Goal: Information Seeking & Learning: Check status

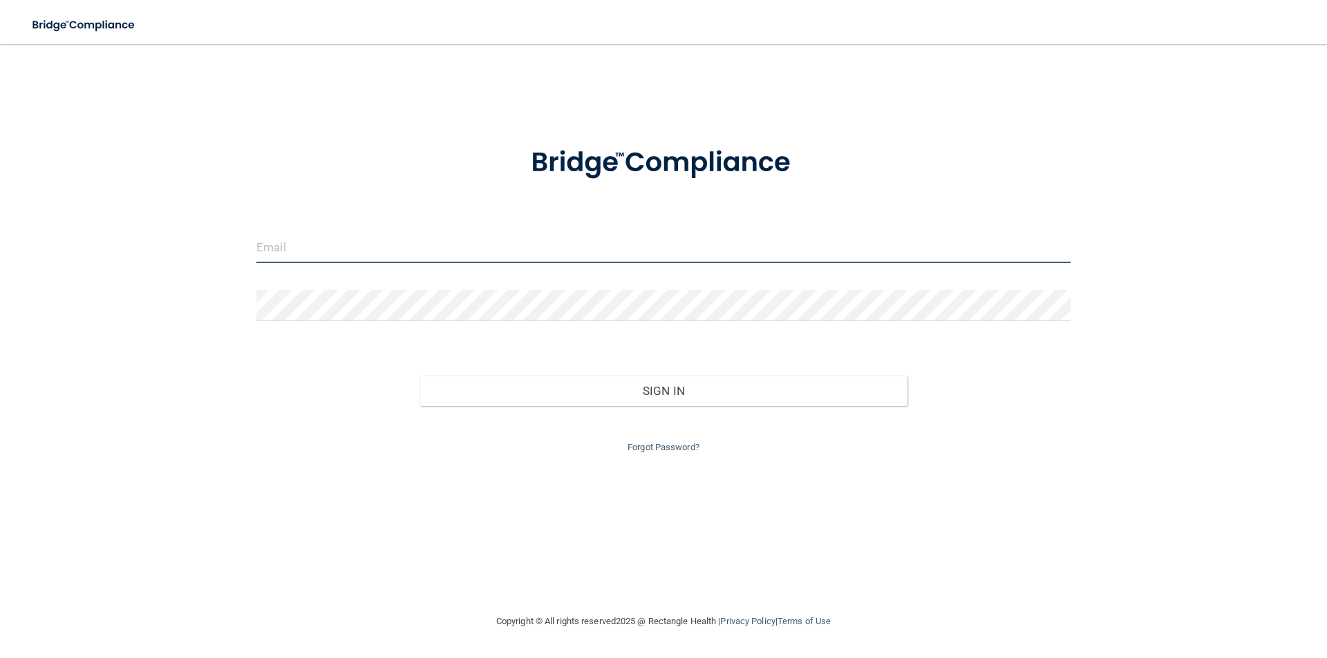
click at [391, 249] on input "email" at bounding box center [663, 247] width 814 height 31
type input "[PERSON_NAME][EMAIL_ADDRESS][DOMAIN_NAME]"
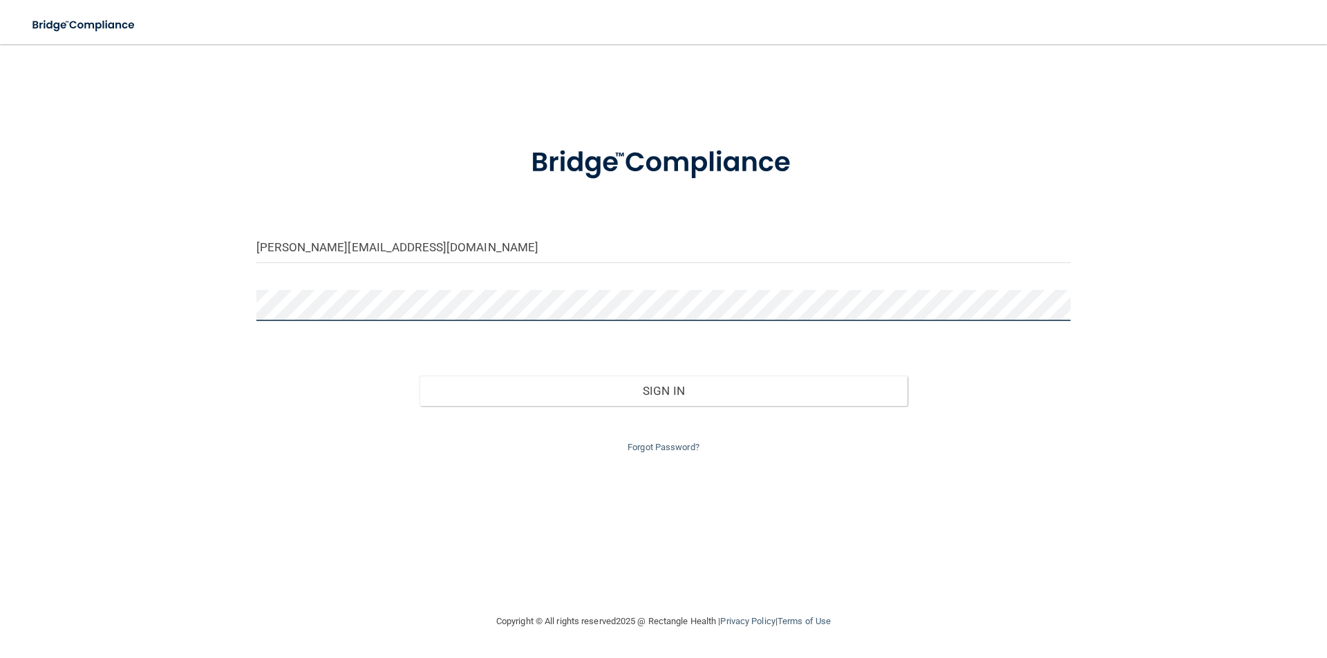
click at [419, 376] on button "Sign In" at bounding box center [663, 391] width 488 height 30
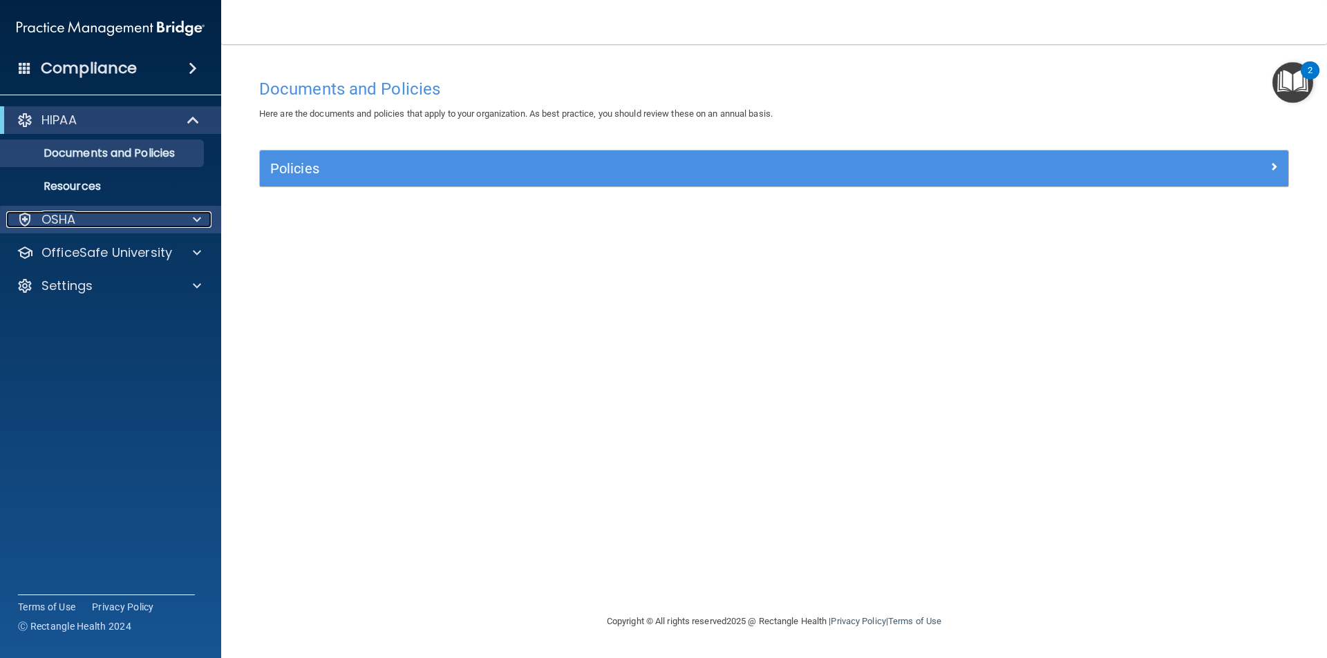
click at [88, 214] on div "OSHA" at bounding box center [91, 219] width 171 height 17
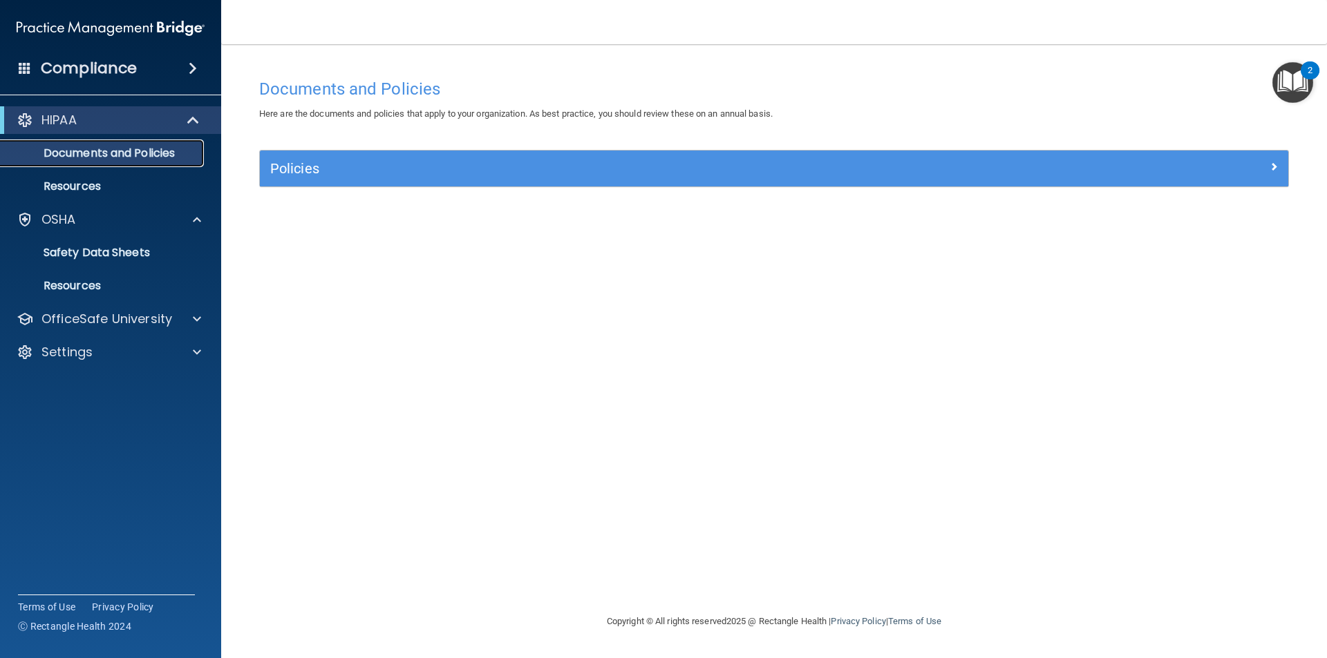
click at [158, 153] on p "Documents and Policies" at bounding box center [103, 153] width 189 height 14
click at [159, 171] on ul "Documents and Policies Report an Incident Business Associates Emergency Plannin…" at bounding box center [111, 167] width 250 height 66
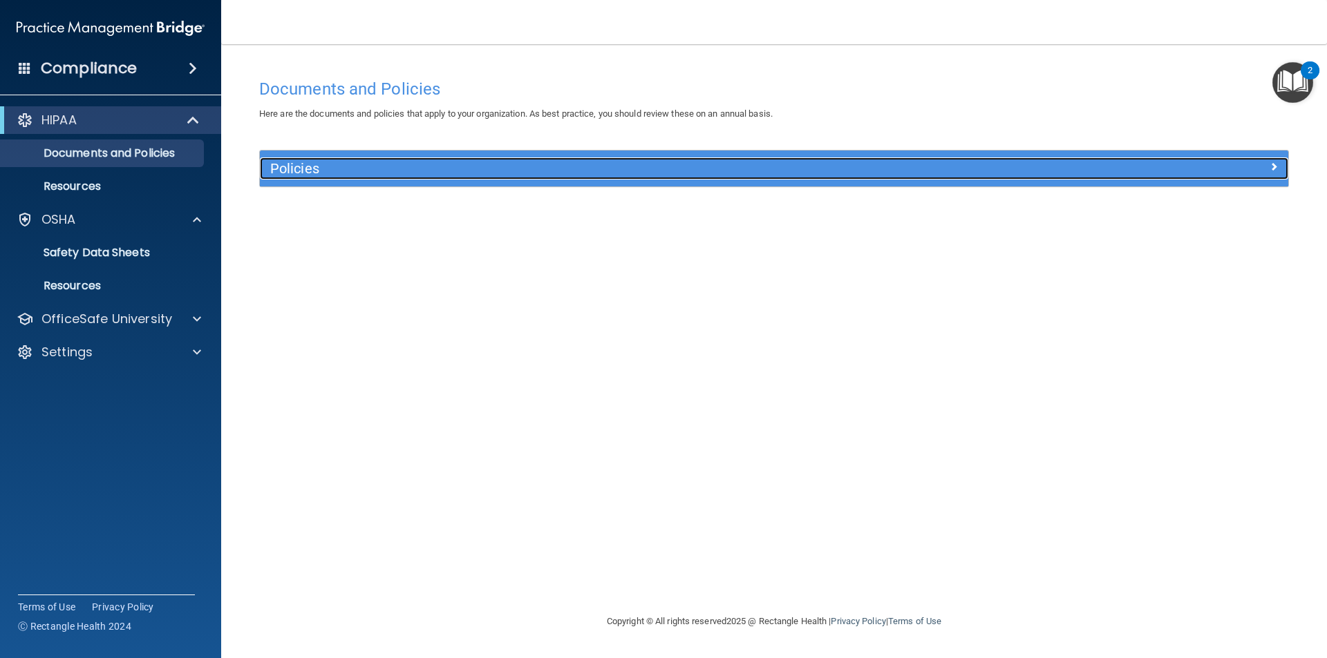
click at [453, 167] on h5 "Policies" at bounding box center [645, 168] width 750 height 15
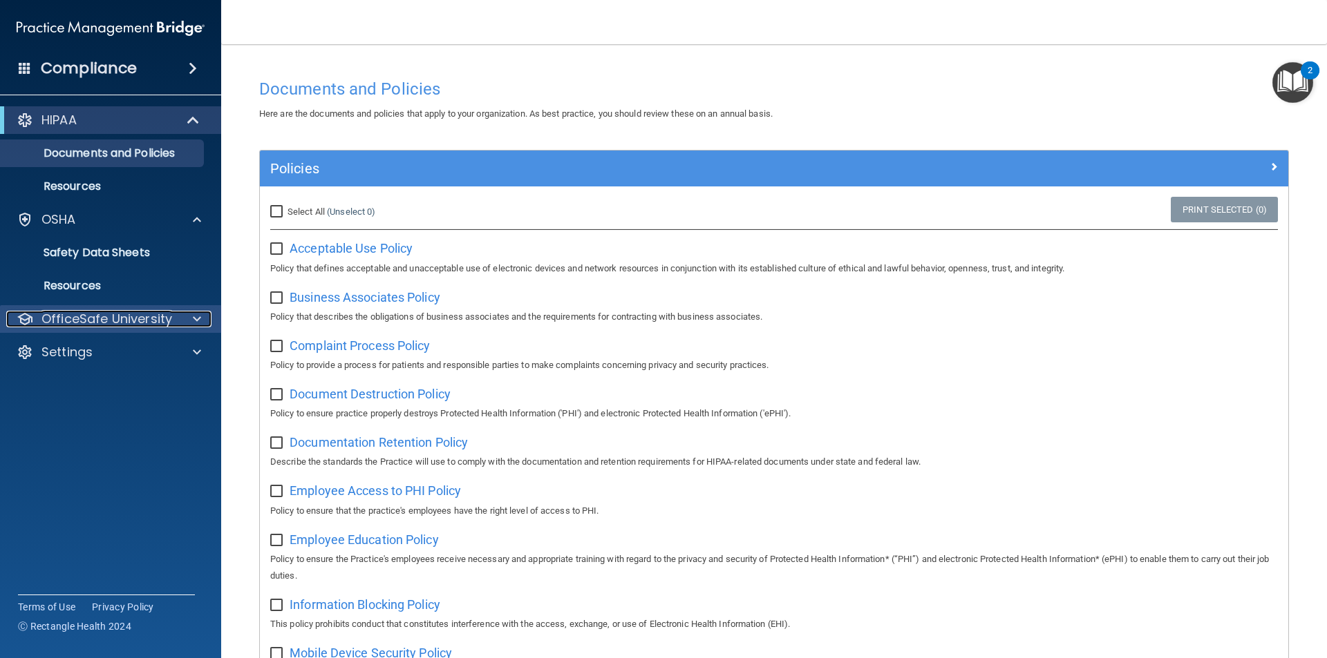
click at [186, 314] on div at bounding box center [195, 319] width 35 height 17
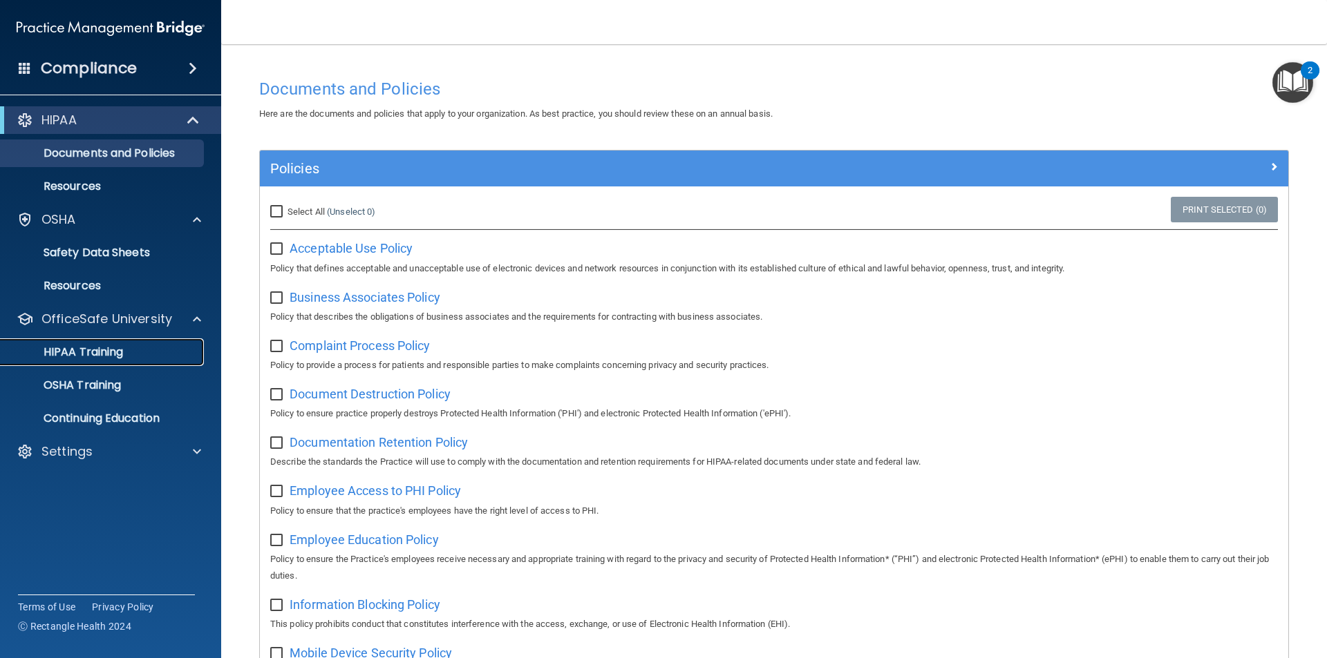
click at [110, 345] on p "HIPAA Training" at bounding box center [66, 352] width 114 height 14
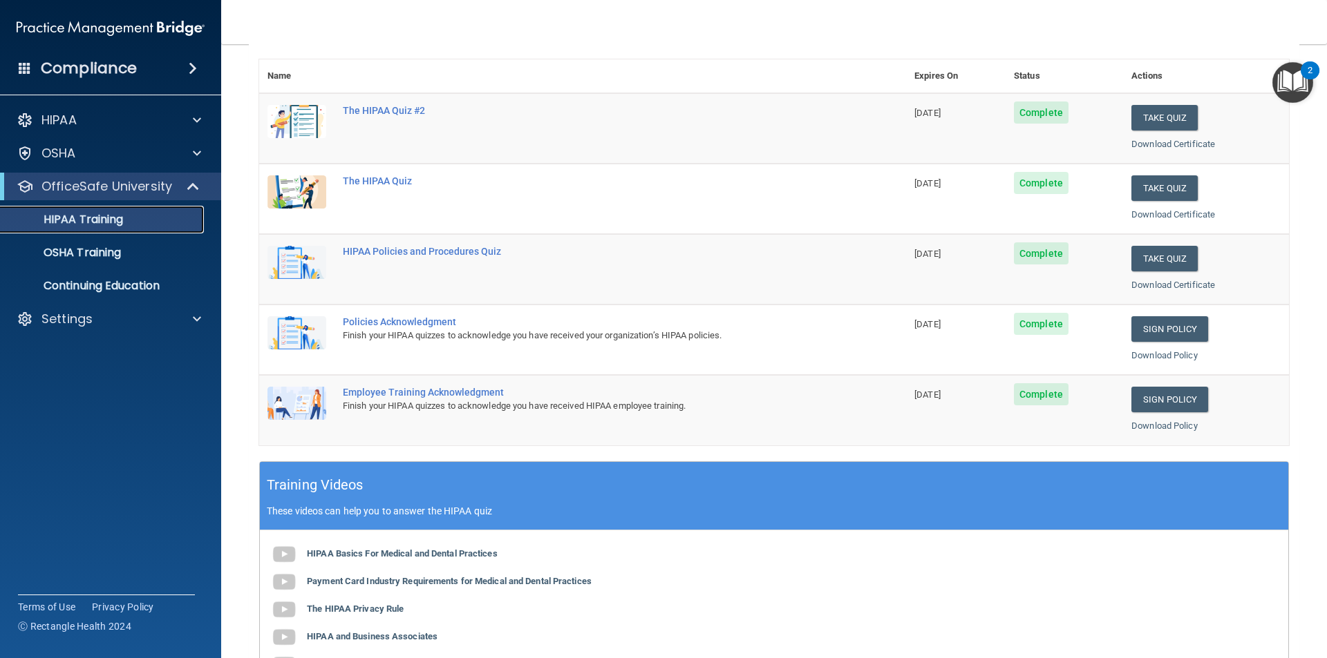
scroll to position [106, 0]
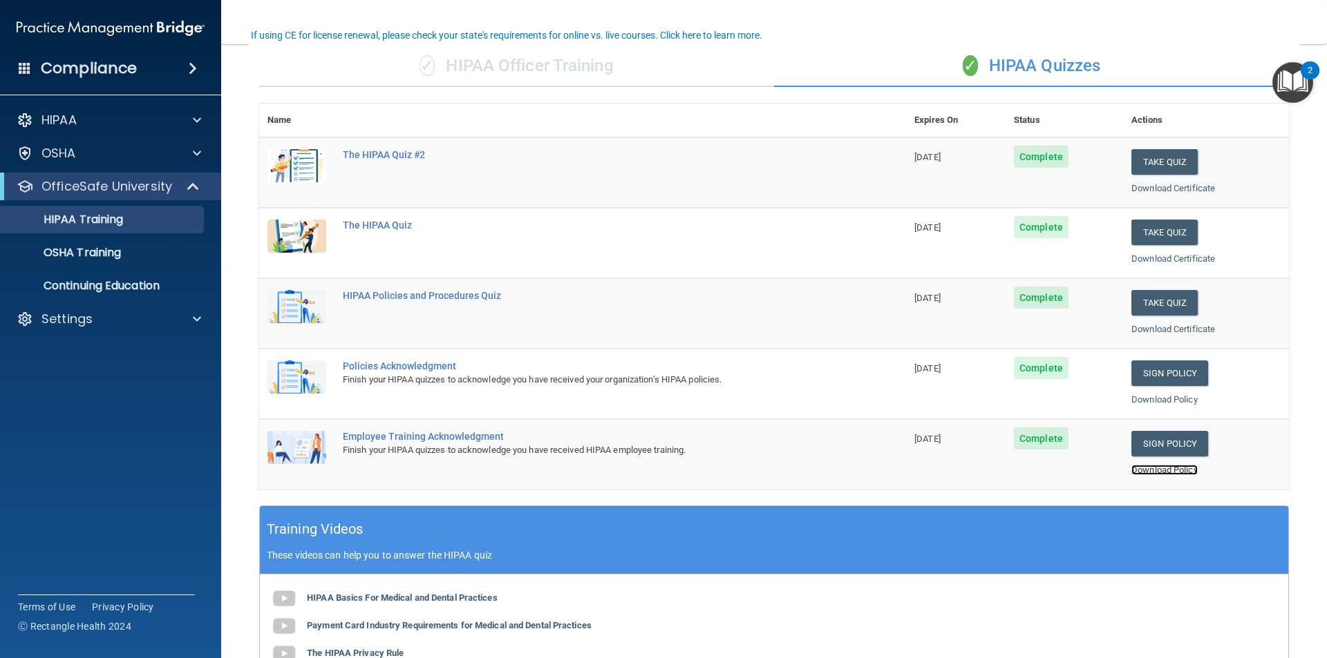
click at [1145, 469] on link "Download Policy" at bounding box center [1164, 470] width 66 height 10
click at [520, 77] on div "✓ HIPAA Officer Training" at bounding box center [516, 66] width 515 height 41
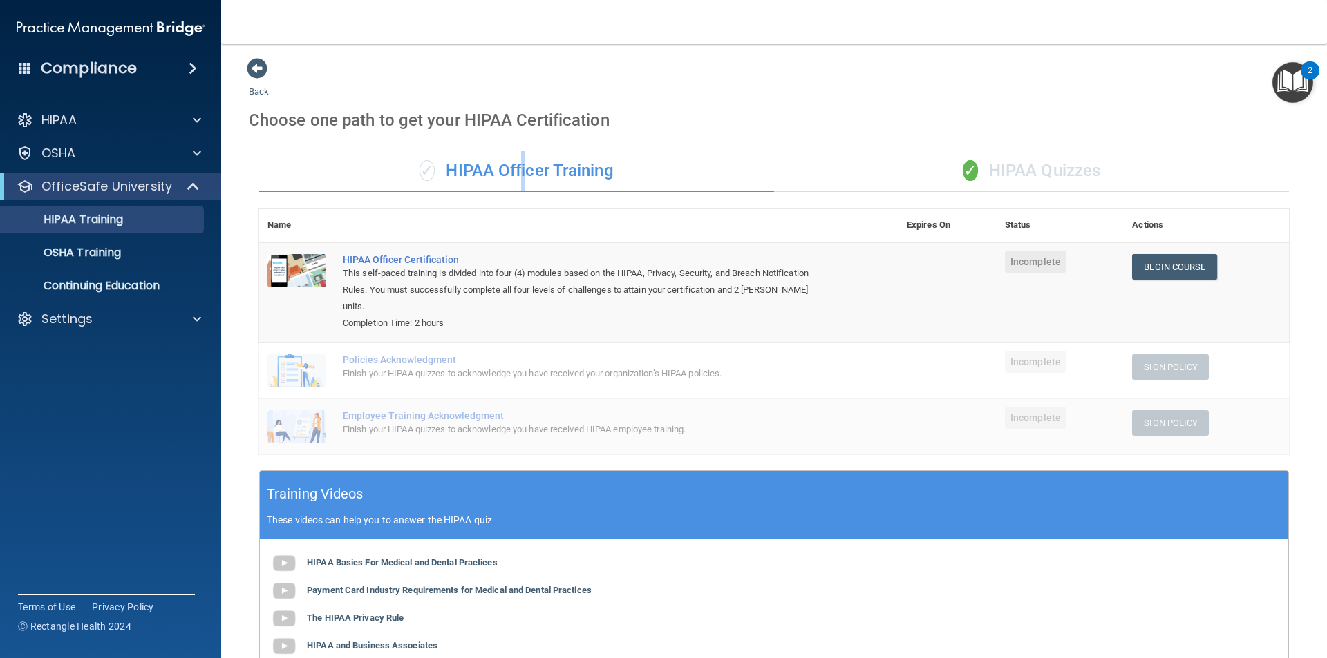
scroll to position [0, 0]
click at [991, 167] on div "✓ HIPAA Quizzes" at bounding box center [1031, 171] width 515 height 41
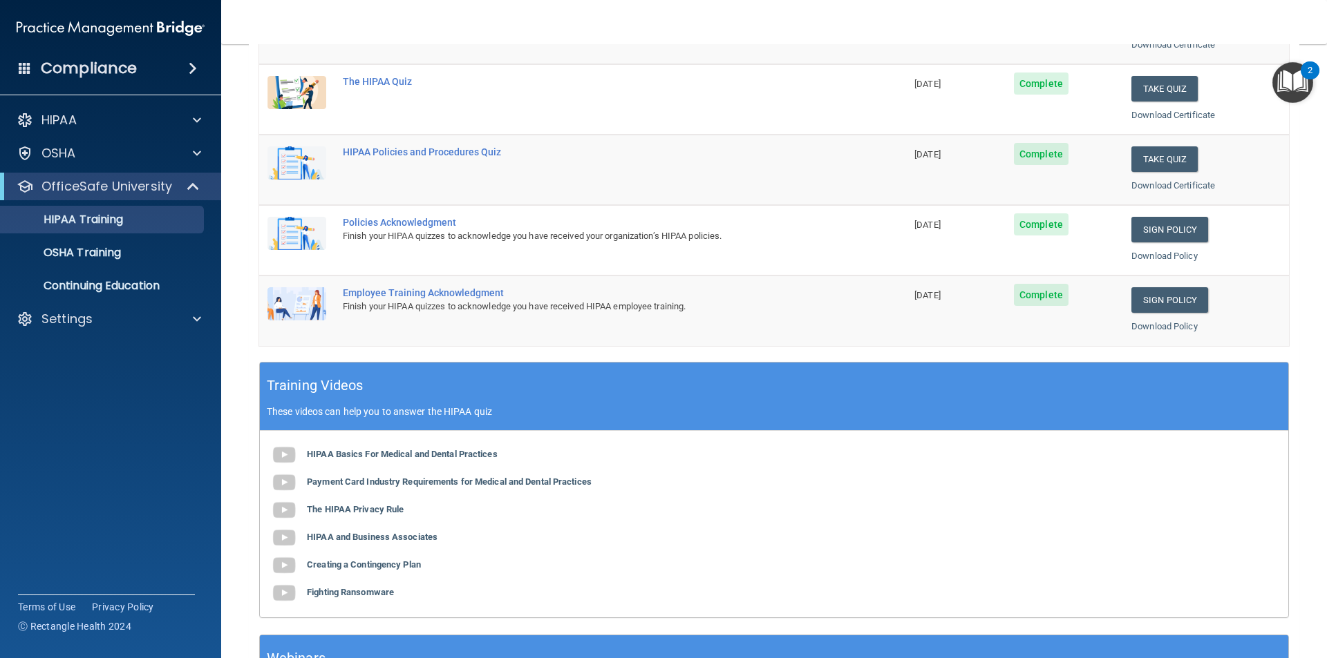
scroll to position [106, 0]
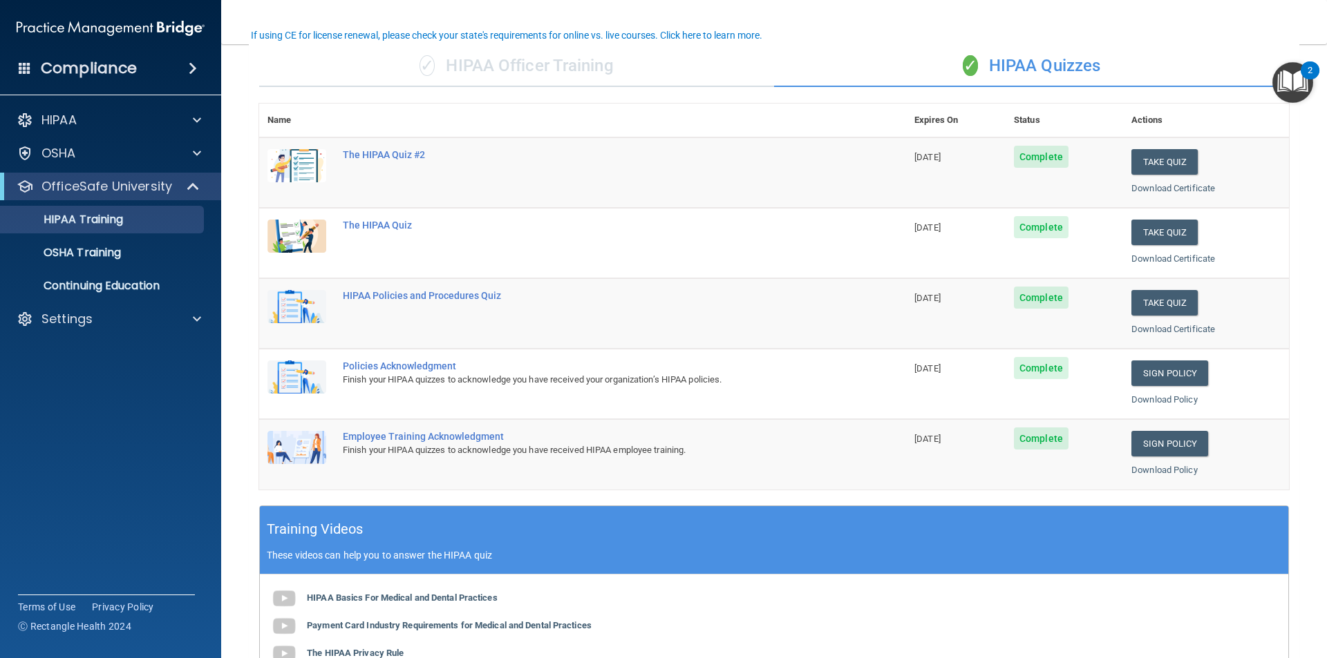
click at [1146, 393] on div "Download Policy" at bounding box center [1205, 400] width 149 height 17
click at [1146, 397] on link "Download Policy" at bounding box center [1164, 400] width 66 height 10
click at [392, 227] on div "The HIPAA Quiz" at bounding box center [590, 225] width 494 height 11
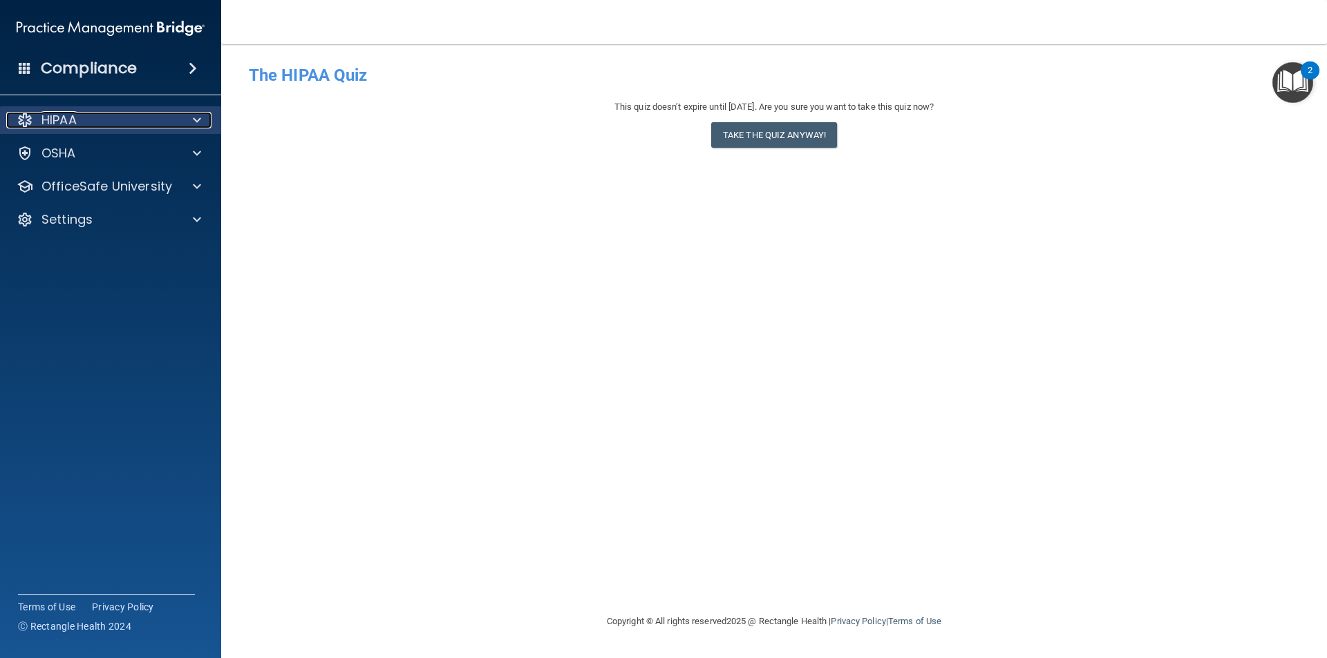
click at [173, 115] on div "HIPAA" at bounding box center [91, 120] width 171 height 17
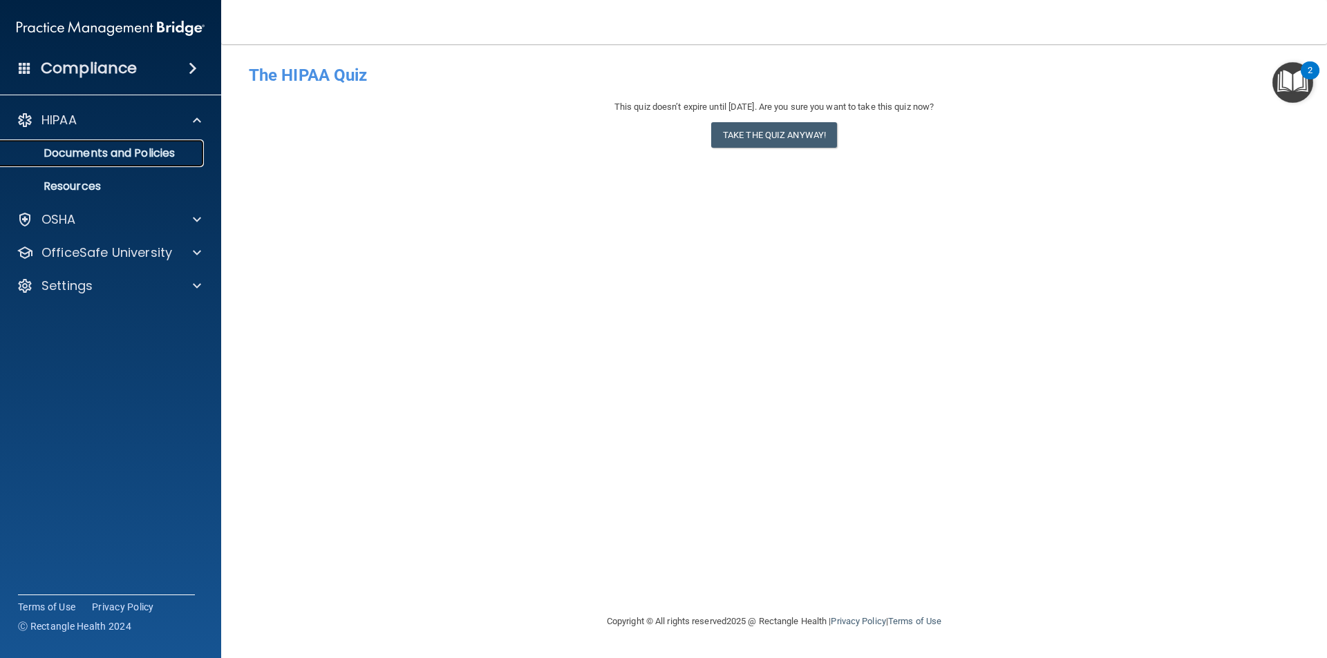
click at [146, 153] on p "Documents and Policies" at bounding box center [103, 153] width 189 height 14
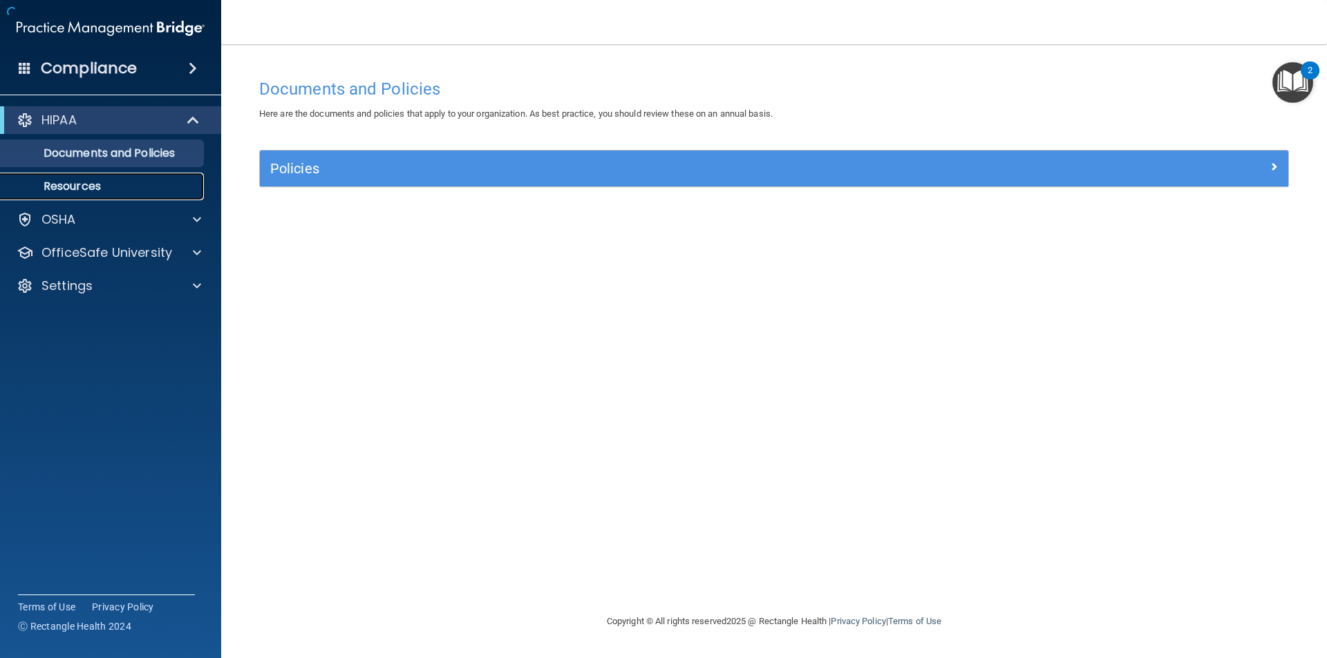
click at [133, 193] on link "Resources" at bounding box center [95, 187] width 218 height 28
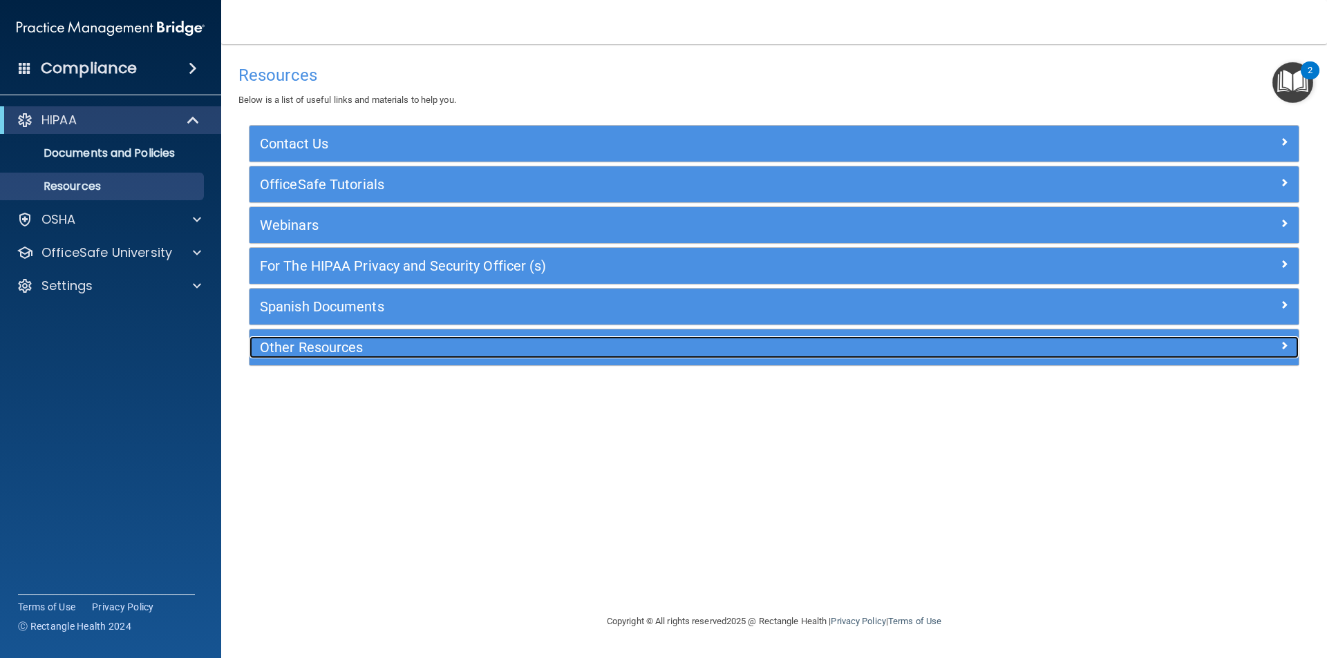
click at [343, 354] on h5 "Other Resources" at bounding box center [643, 347] width 766 height 15
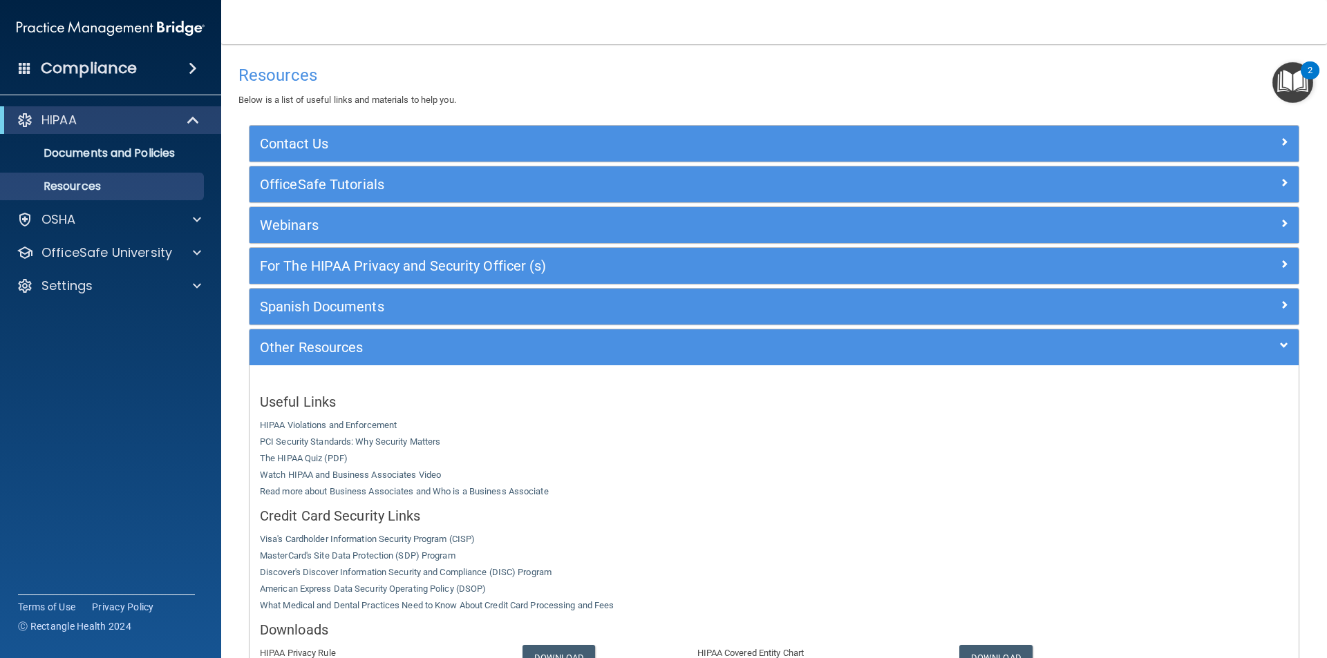
drag, startPoint x: 169, startPoint y: 44, endPoint x: 183, endPoint y: 69, distance: 28.8
click at [168, 52] on div "Compliance" at bounding box center [110, 42] width 193 height 84
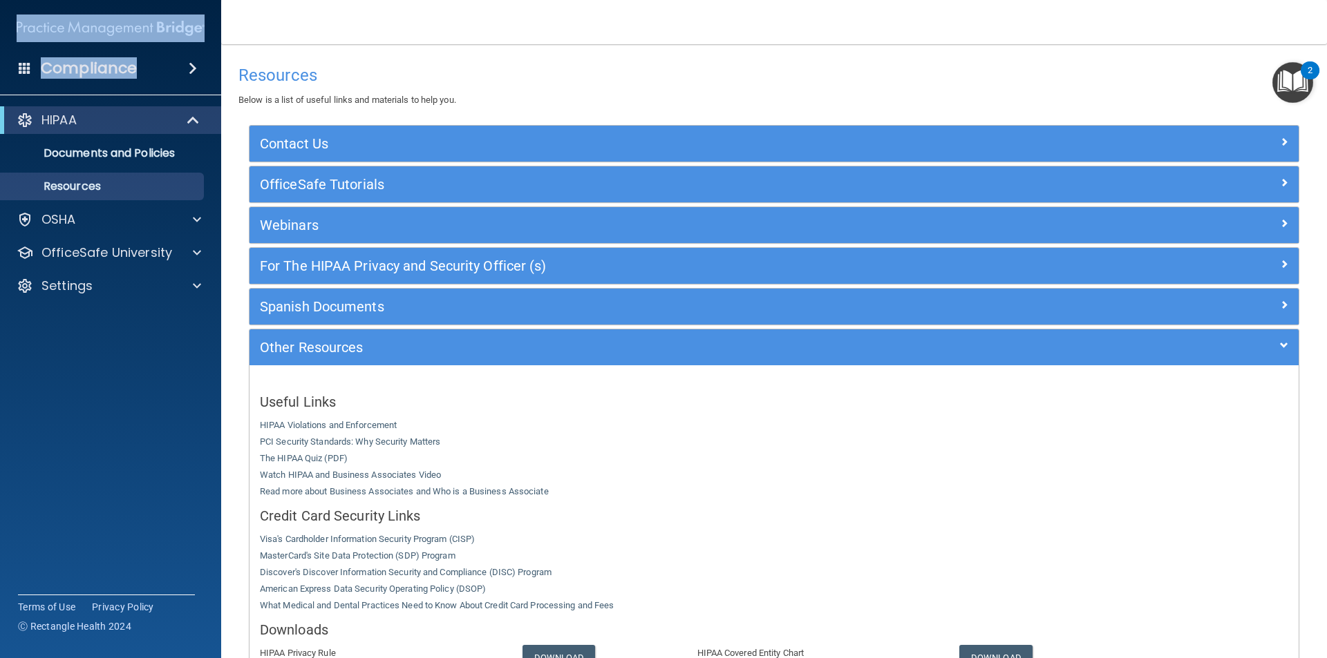
click at [189, 69] on span at bounding box center [193, 68] width 8 height 17
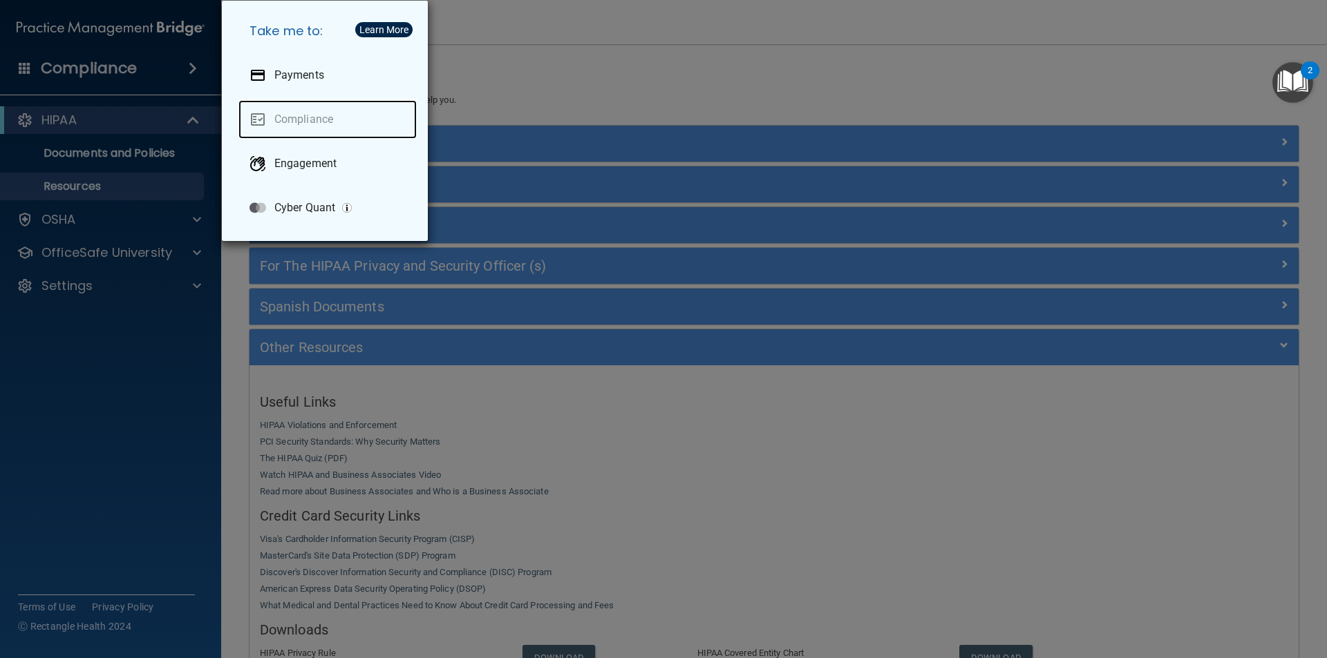
click at [341, 119] on link "Compliance" at bounding box center [327, 119] width 178 height 39
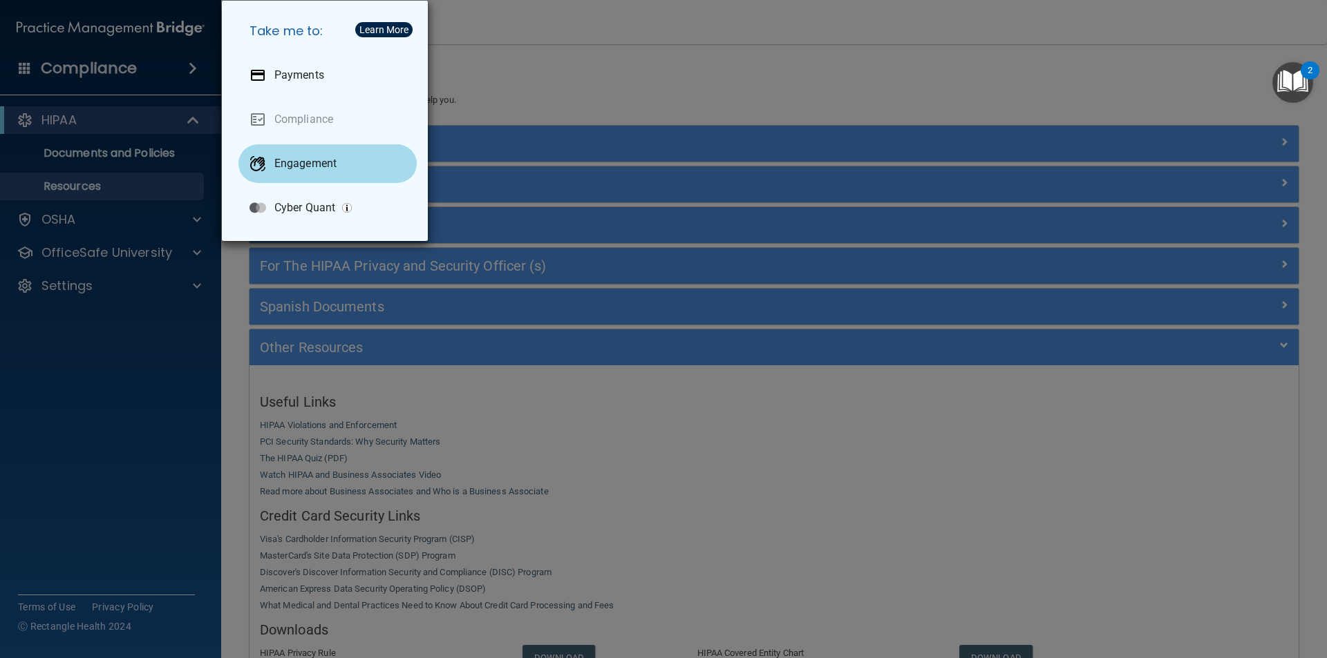
drag, startPoint x: 310, startPoint y: 188, endPoint x: 311, endPoint y: 179, distance: 9.1
click at [310, 184] on ul "Payments Compliance Engagement Cyber Quant" at bounding box center [327, 141] width 178 height 177
click at [312, 168] on p "Engagement" at bounding box center [305, 164] width 62 height 14
click at [462, 408] on div "Take me to: Payments Compliance Engagement Cyber Quant" at bounding box center [663, 329] width 1327 height 658
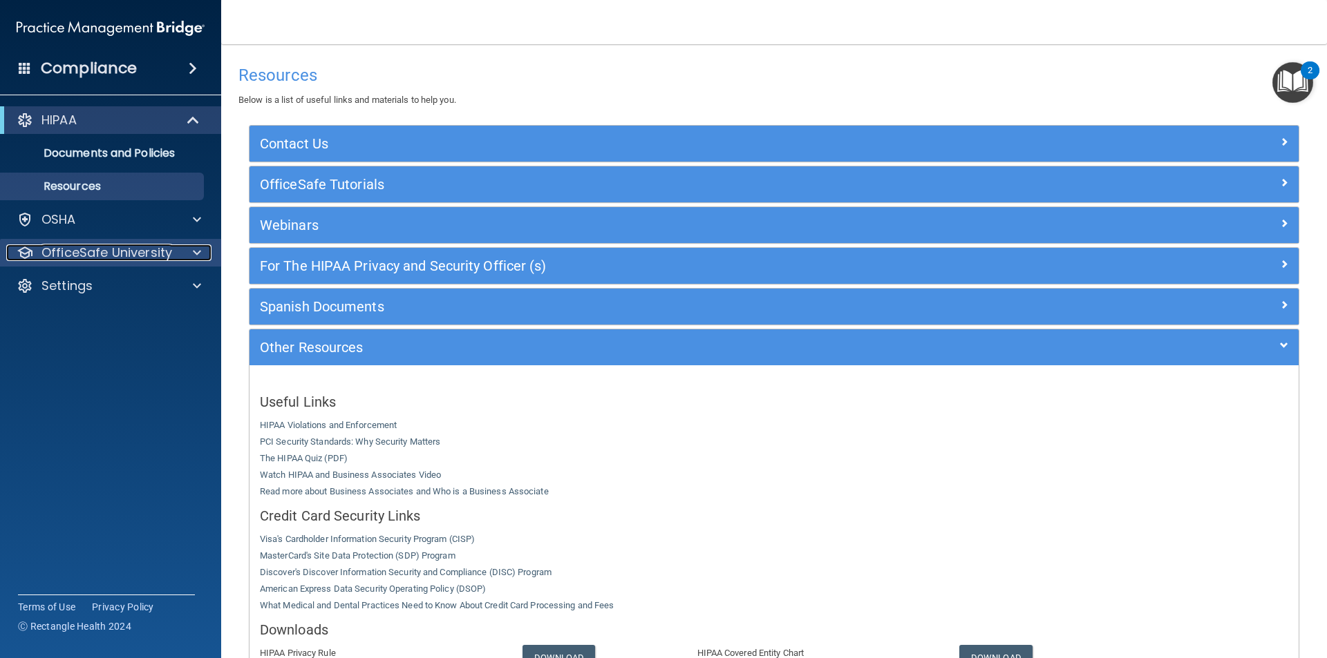
click at [198, 247] on span at bounding box center [197, 253] width 8 height 17
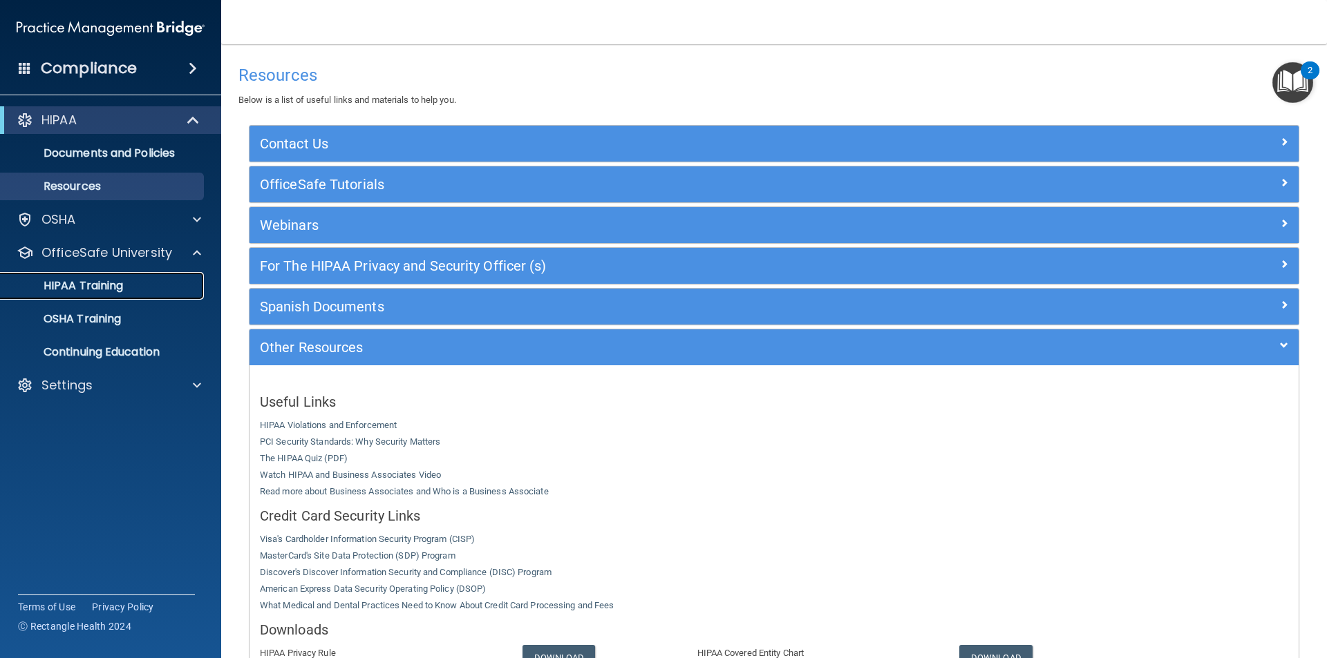
click at [108, 283] on p "HIPAA Training" at bounding box center [66, 286] width 114 height 14
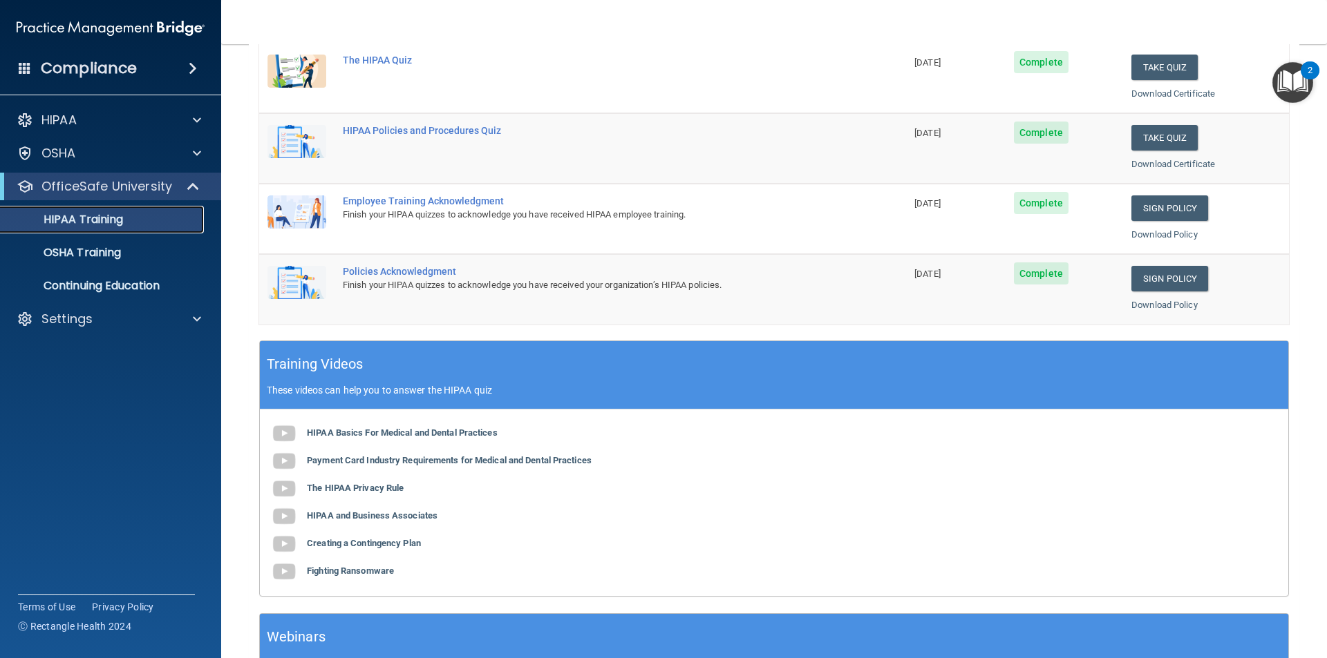
scroll to position [244, 0]
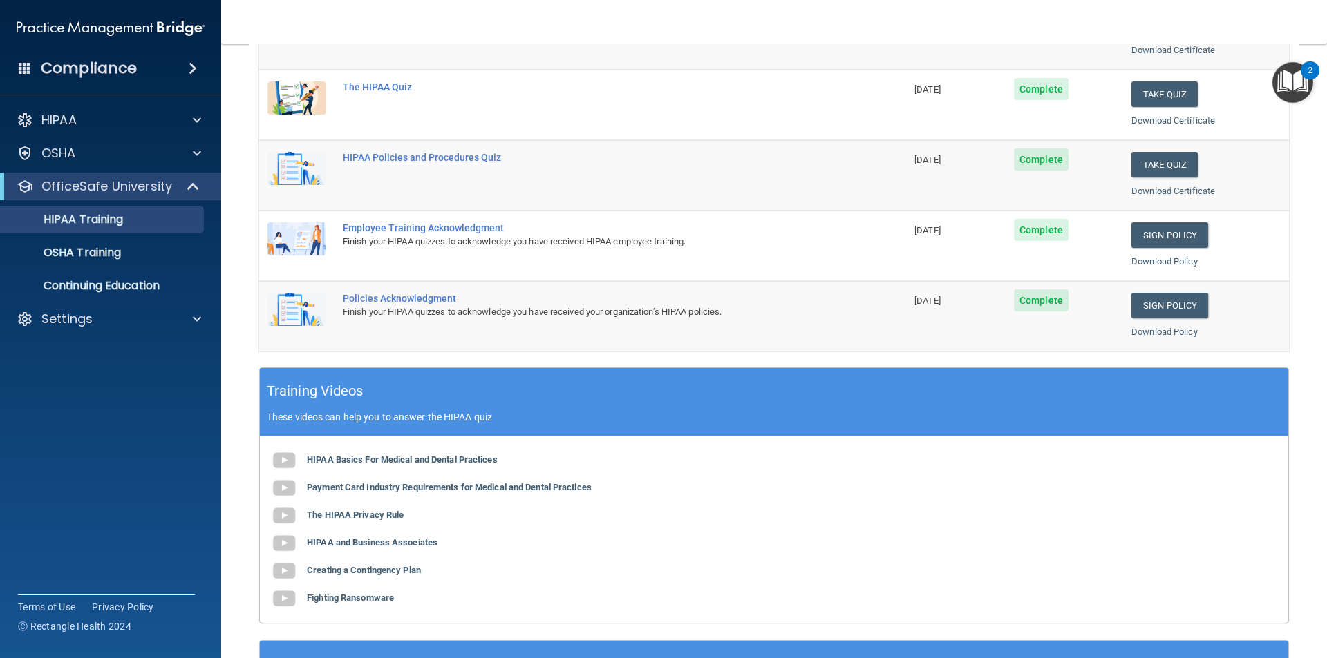
drag, startPoint x: 851, startPoint y: 306, endPoint x: 844, endPoint y: 308, distance: 7.2
click at [844, 308] on td "Policies Acknowledgment Finish your HIPAA quizzes to acknowledge you have recei…" at bounding box center [619, 316] width 571 height 70
click at [378, 301] on div "Policies Acknowledgment" at bounding box center [590, 298] width 494 height 11
click at [301, 299] on img at bounding box center [296, 309] width 59 height 33
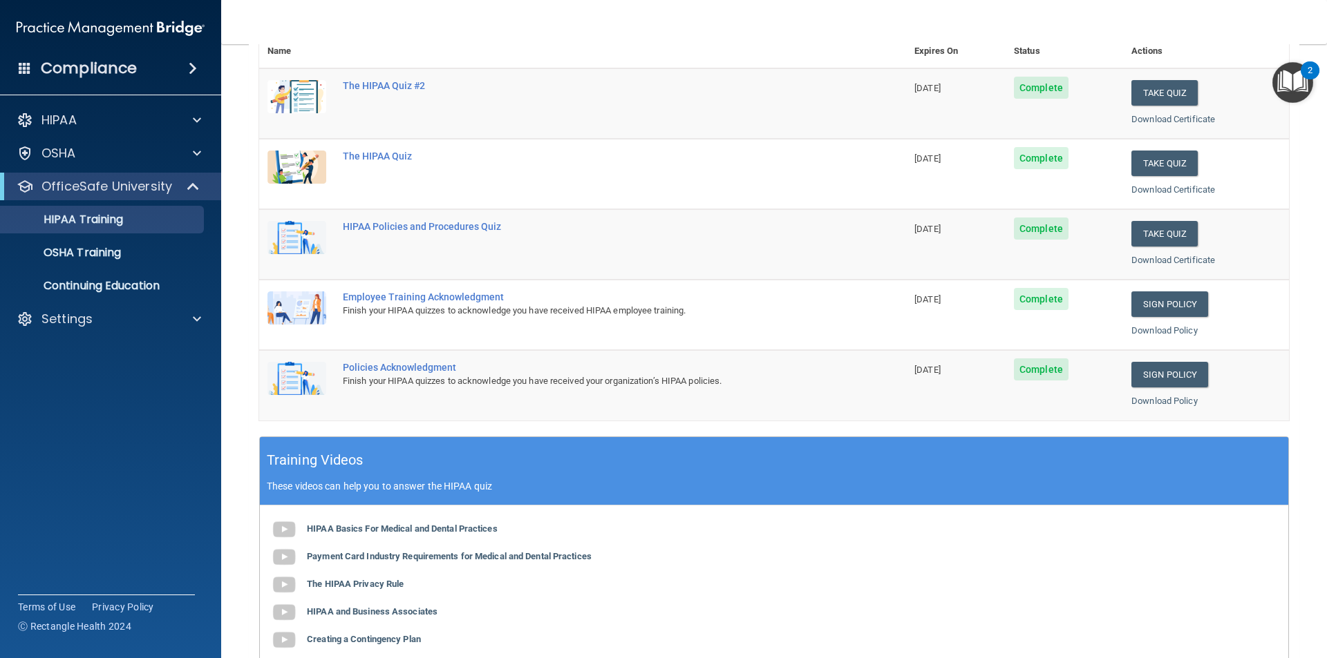
scroll to position [0, 0]
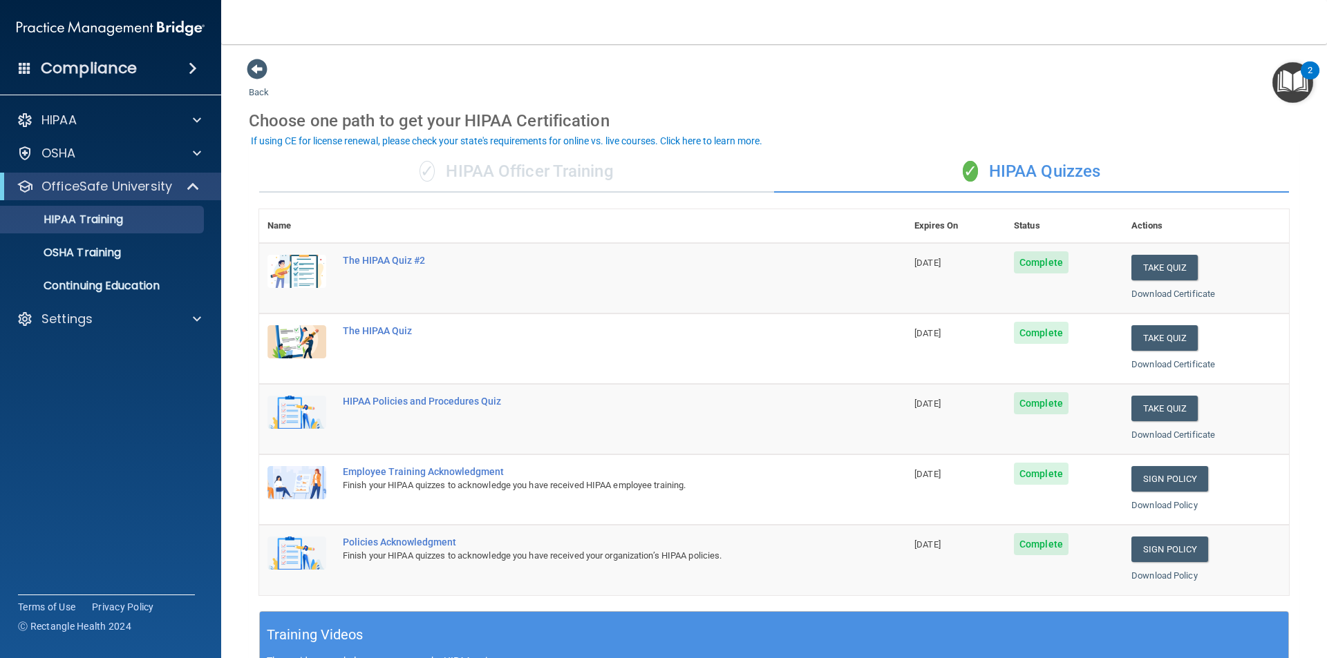
click at [547, 185] on div "✓ HIPAA Officer Training" at bounding box center [516, 171] width 515 height 41
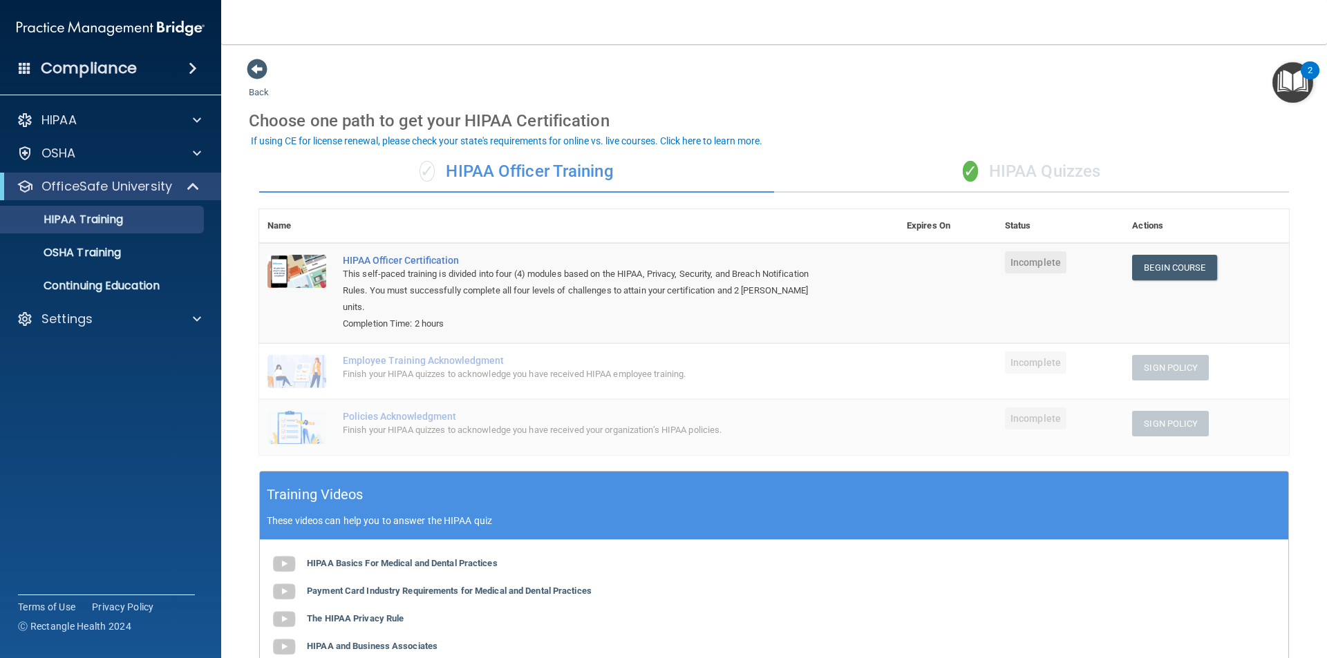
click at [1038, 175] on div "✓ HIPAA Quizzes" at bounding box center [1031, 171] width 515 height 41
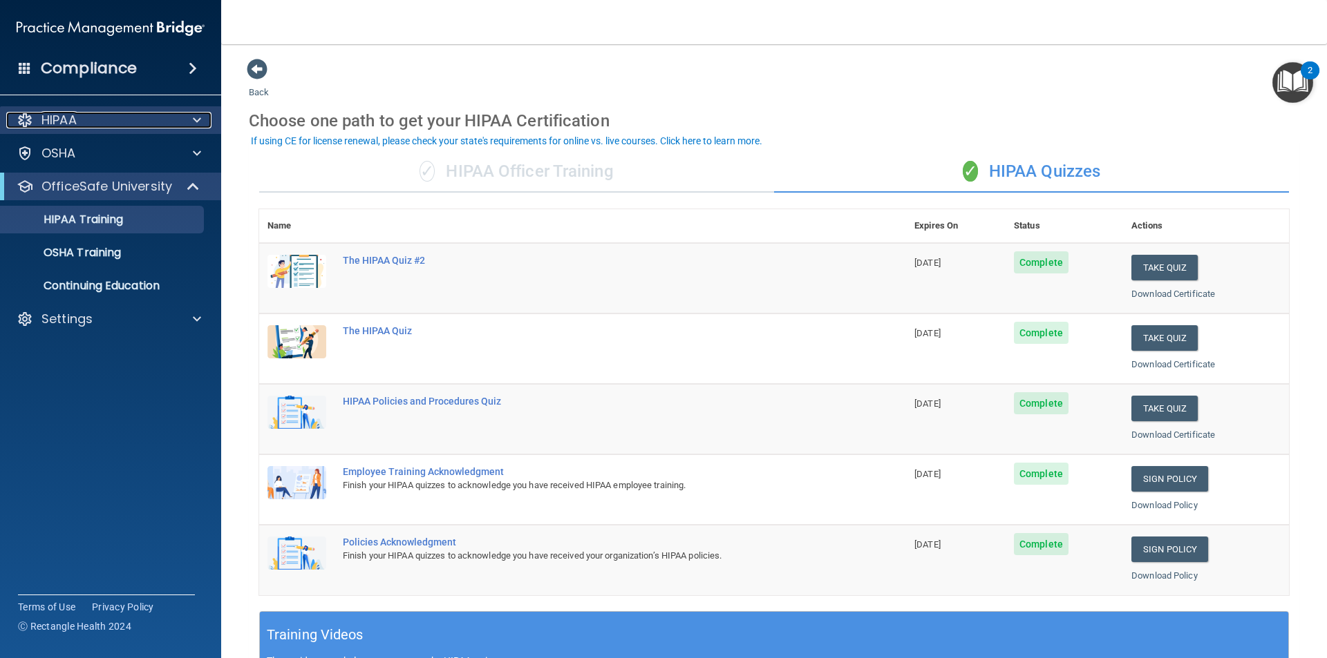
click at [184, 124] on div at bounding box center [195, 120] width 35 height 17
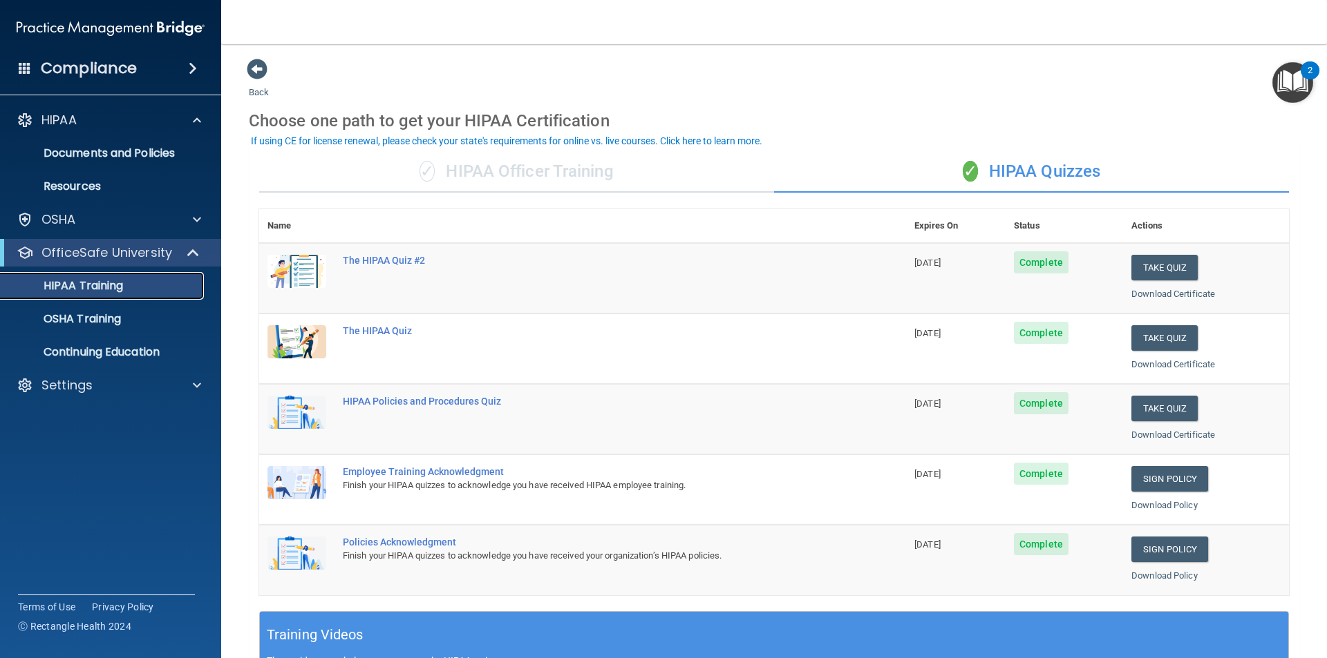
click at [116, 289] on p "HIPAA Training" at bounding box center [66, 286] width 114 height 14
click at [129, 161] on link "Documents and Policies" at bounding box center [95, 154] width 218 height 28
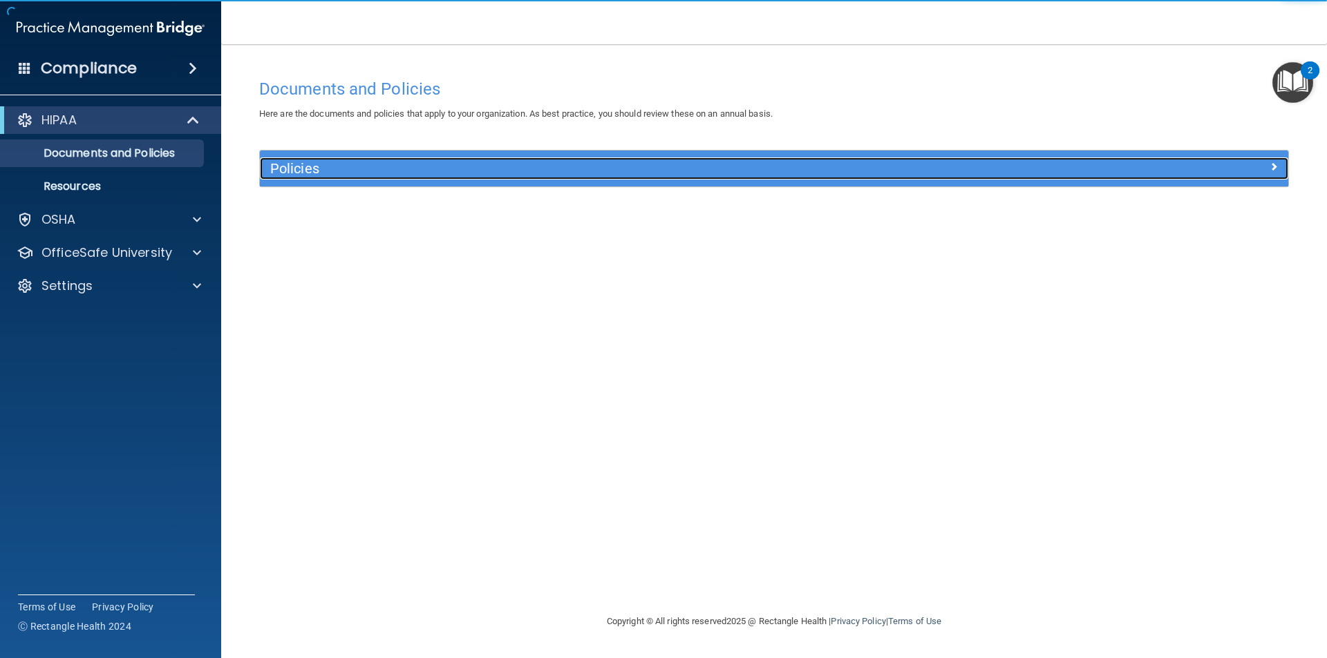
click at [315, 171] on h5 "Policies" at bounding box center [645, 168] width 750 height 15
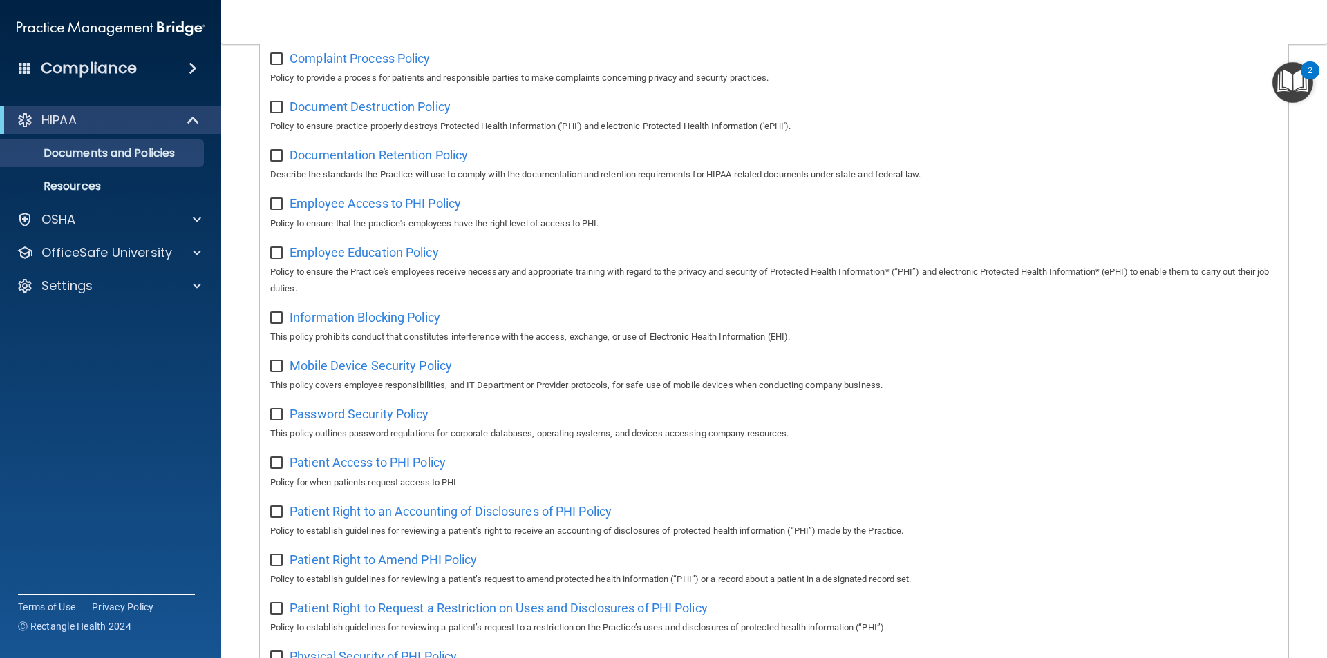
scroll to position [106, 0]
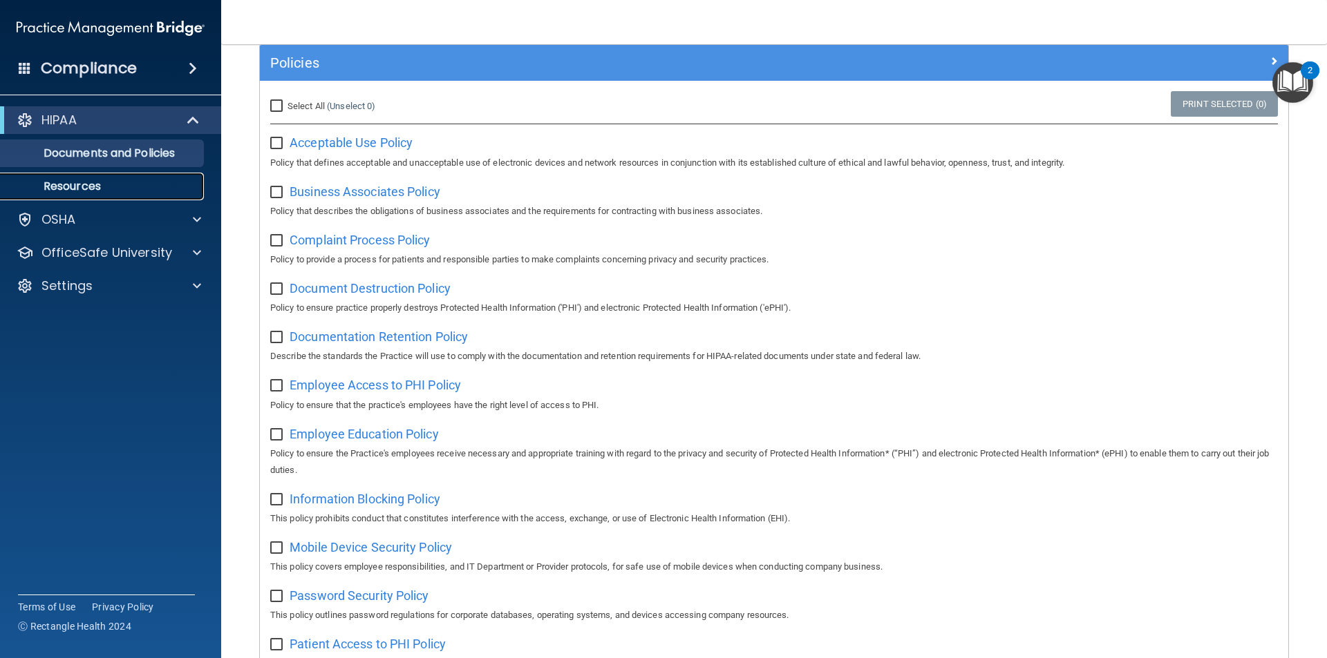
click at [177, 173] on link "Resources" at bounding box center [95, 187] width 218 height 28
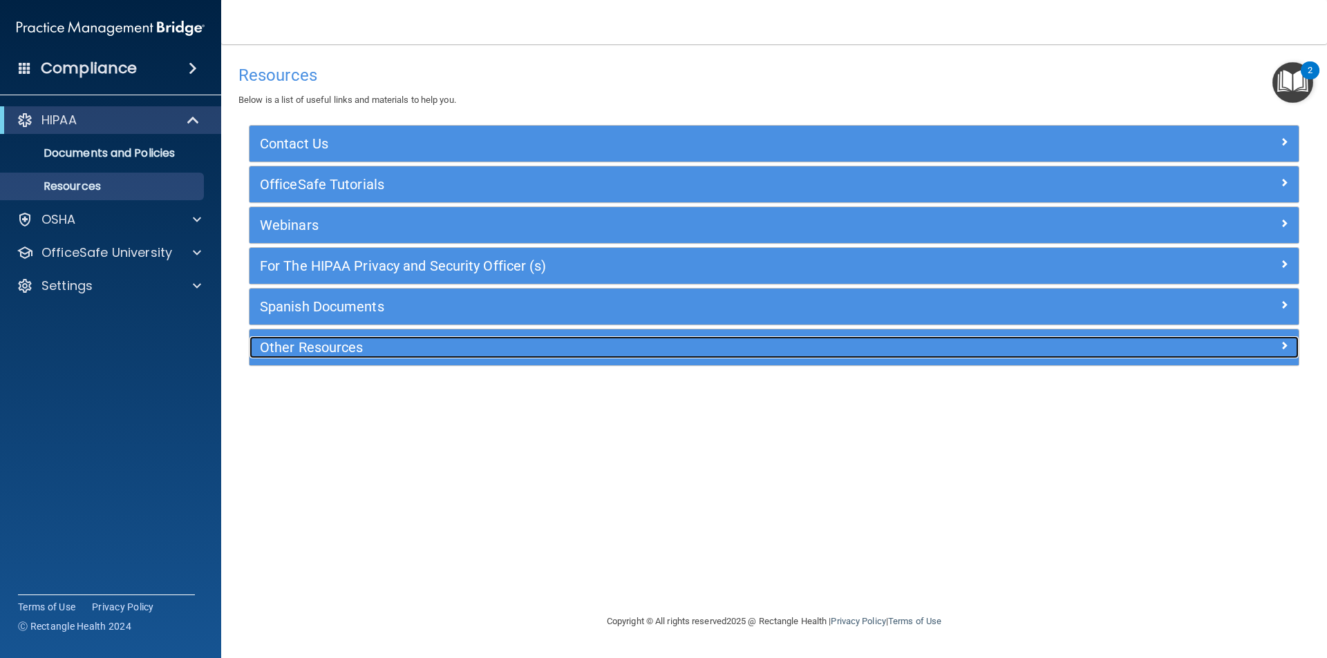
click at [1282, 344] on span at bounding box center [1284, 345] width 8 height 17
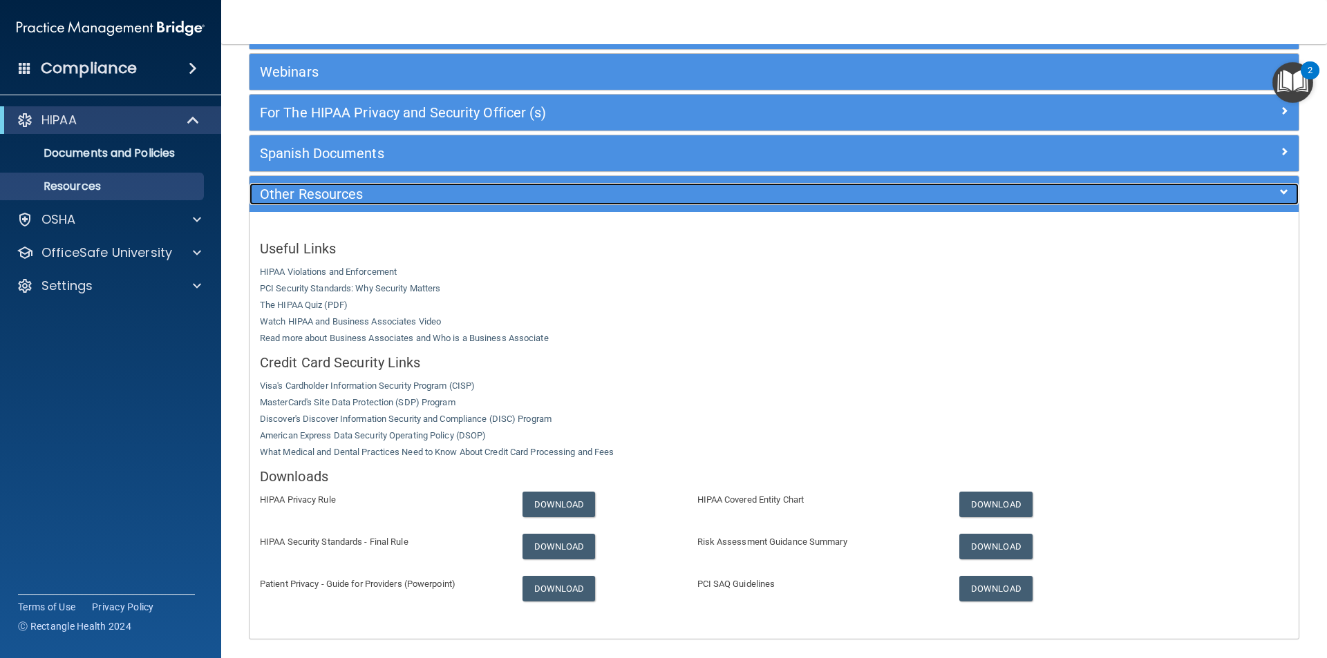
scroll to position [206, 0]
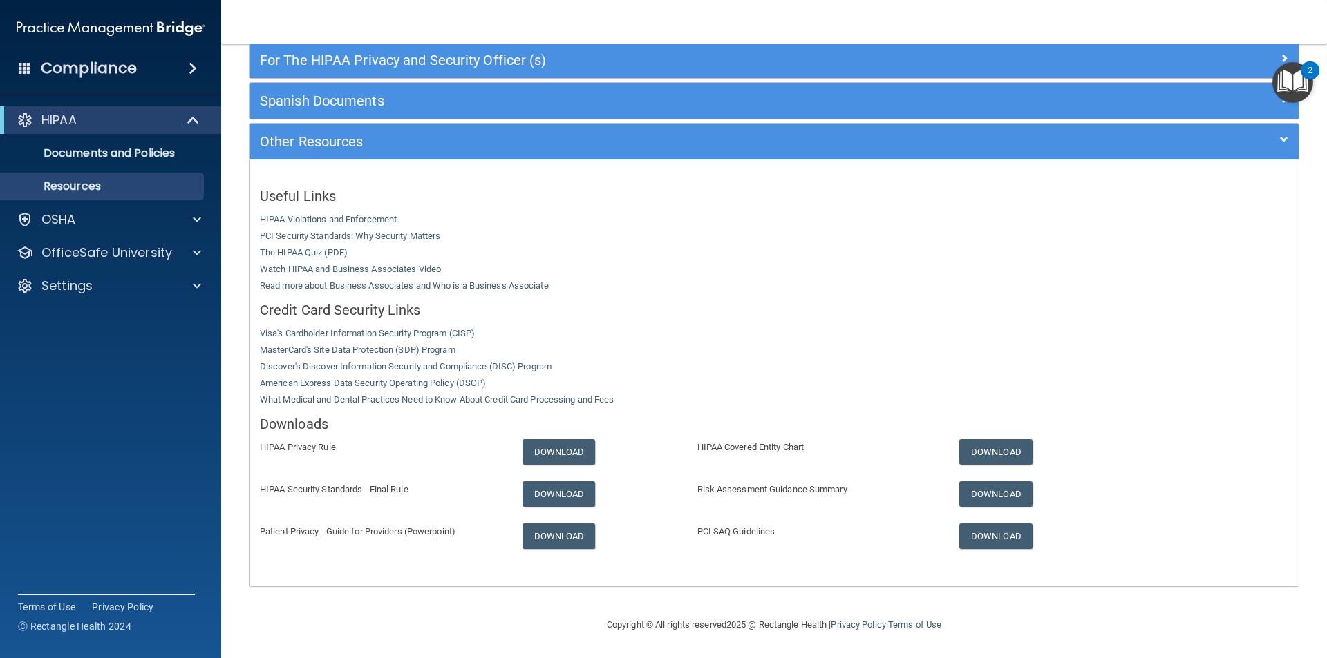
click at [189, 76] on div "Compliance" at bounding box center [110, 68] width 221 height 30
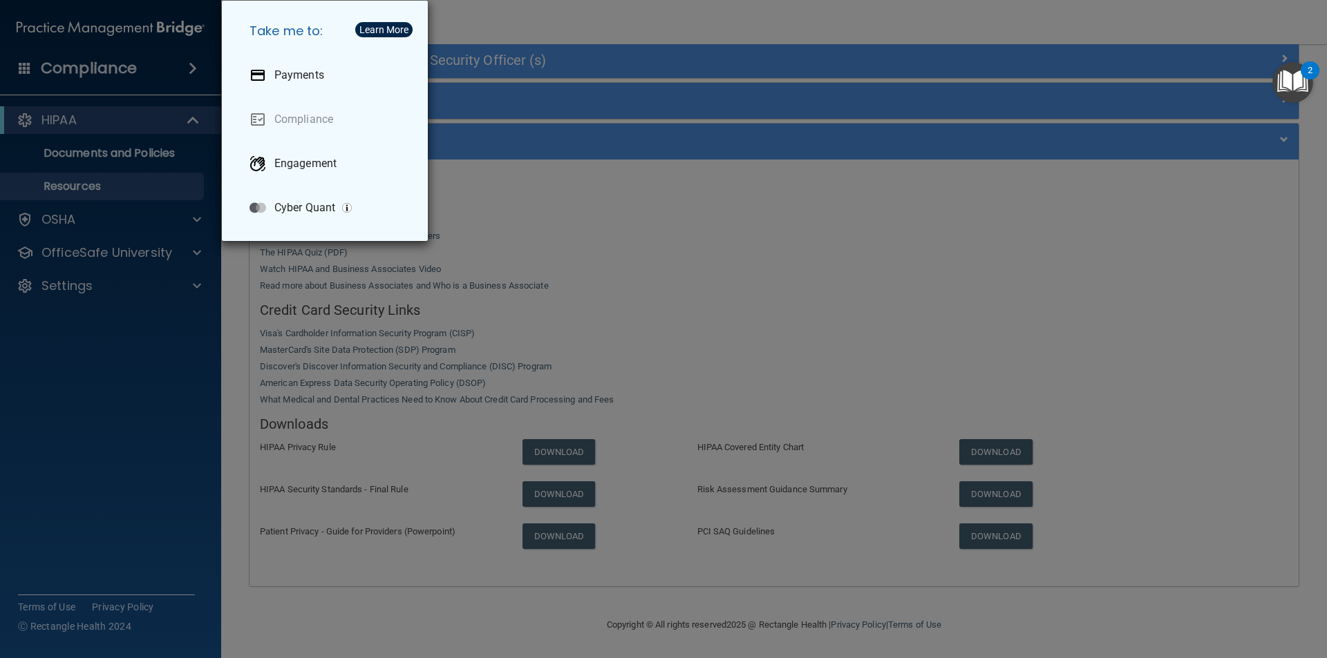
drag, startPoint x: 193, startPoint y: 61, endPoint x: 122, endPoint y: 94, distance: 78.9
click at [193, 61] on div "Take me to: Payments Compliance Engagement Cyber Quant" at bounding box center [663, 329] width 1327 height 658
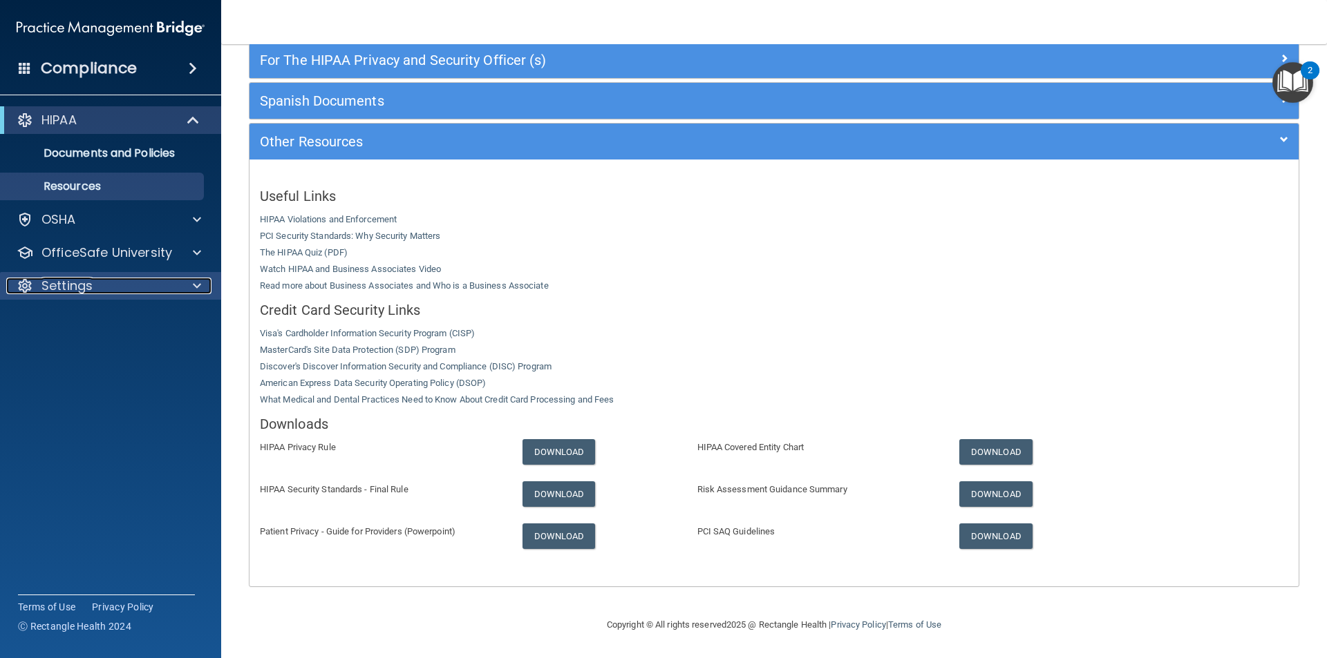
click at [202, 293] on div at bounding box center [195, 286] width 35 height 17
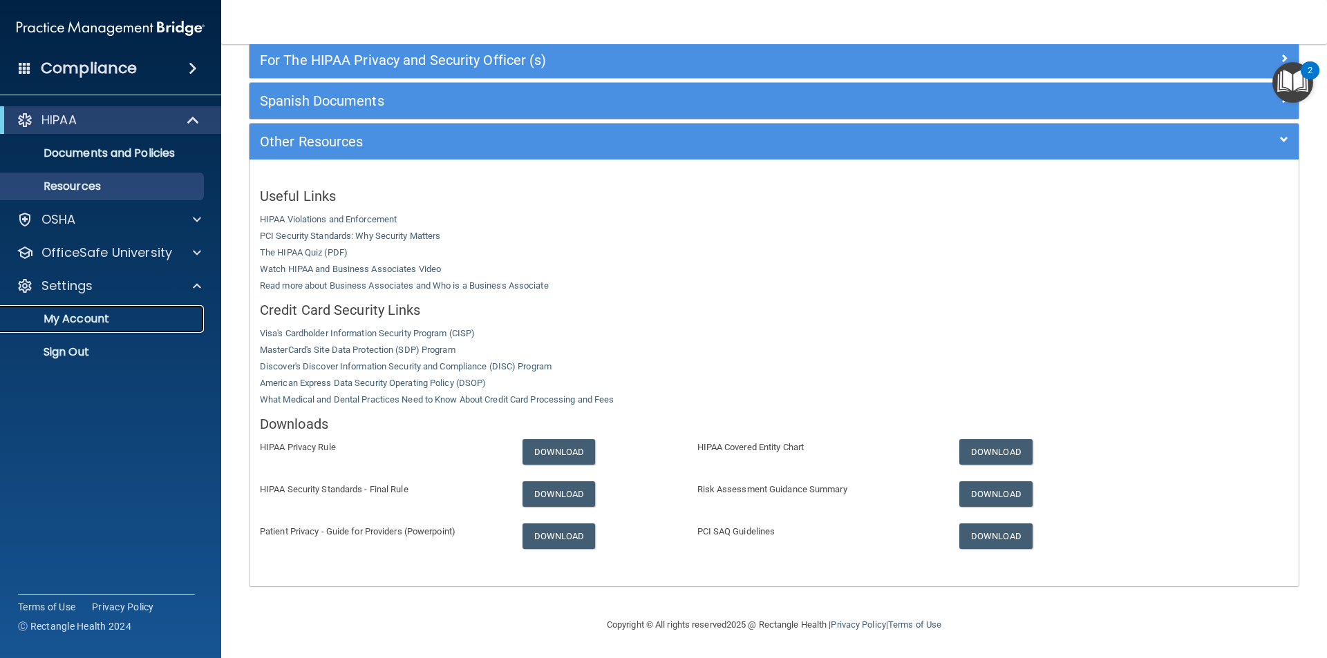
click at [115, 319] on p "My Account" at bounding box center [103, 319] width 189 height 14
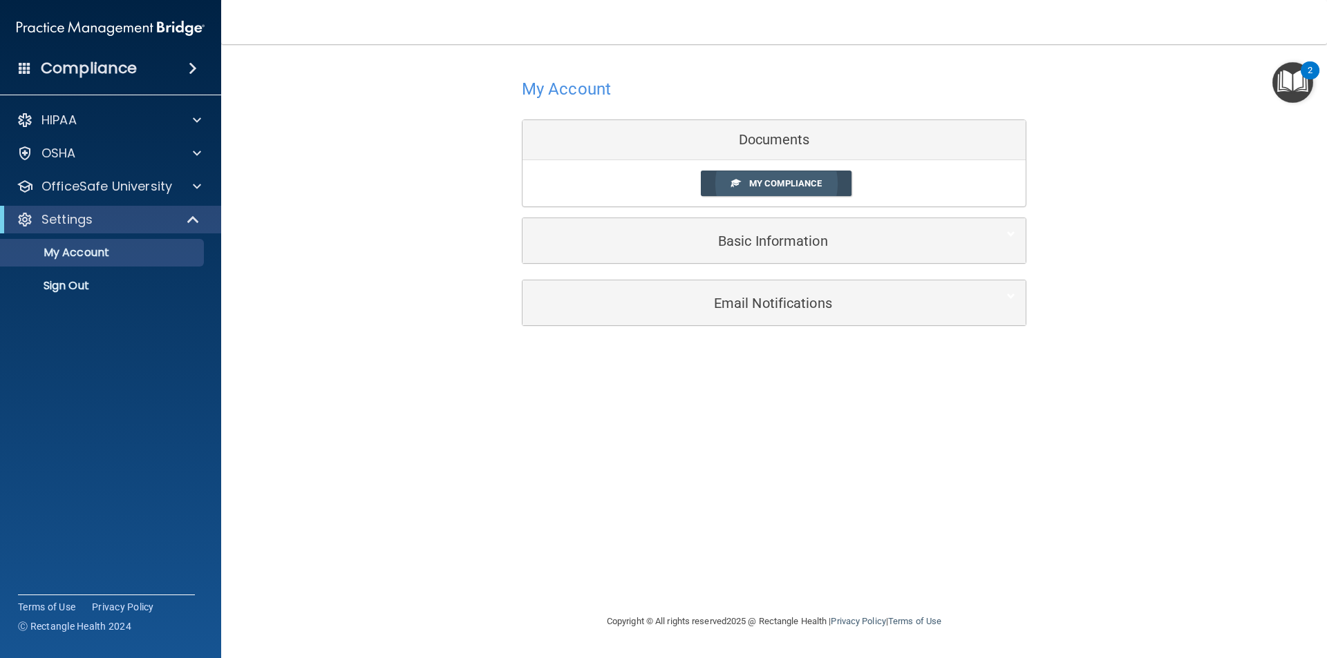
click at [762, 185] on span "My Compliance" at bounding box center [785, 183] width 73 height 10
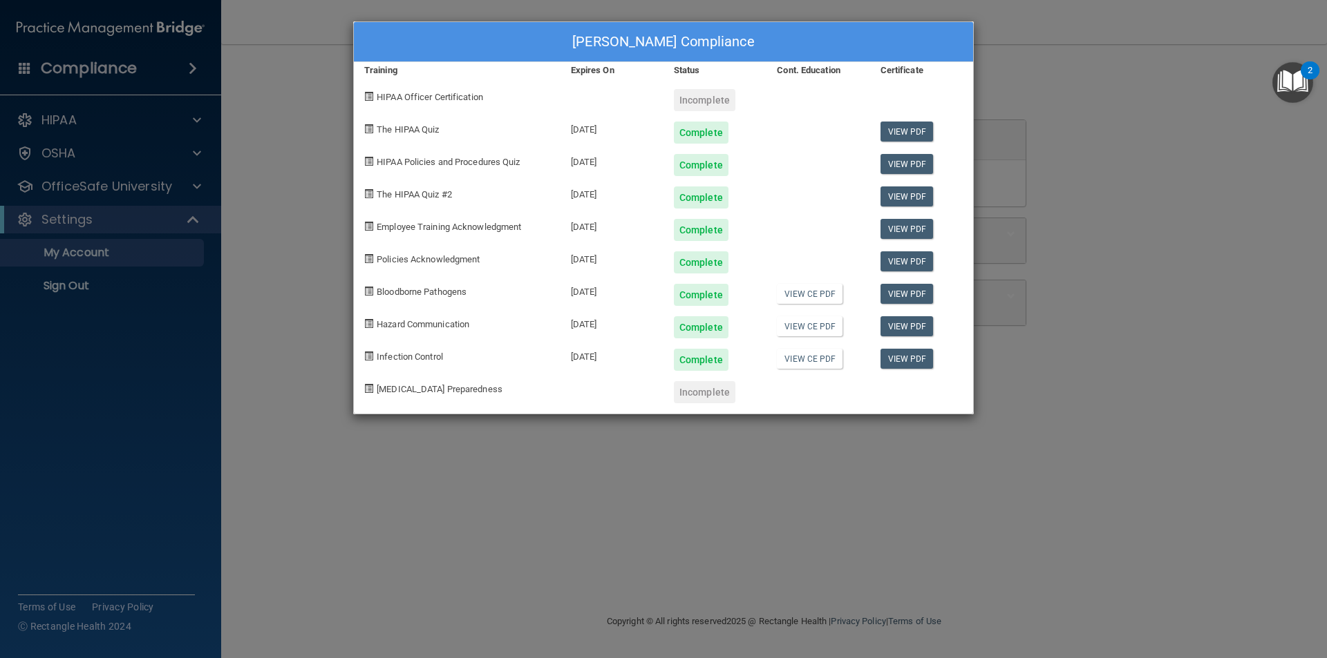
click at [699, 102] on div "Incomplete" at bounding box center [704, 100] width 61 height 22
click at [900, 230] on link "View PDF" at bounding box center [906, 229] width 53 height 20
drag, startPoint x: 852, startPoint y: 323, endPoint x: 845, endPoint y: 321, distance: 7.0
click at [850, 323] on div "View CE PDF" at bounding box center [817, 322] width 103 height 32
click at [833, 323] on link "View CE PDF" at bounding box center [810, 326] width 66 height 20
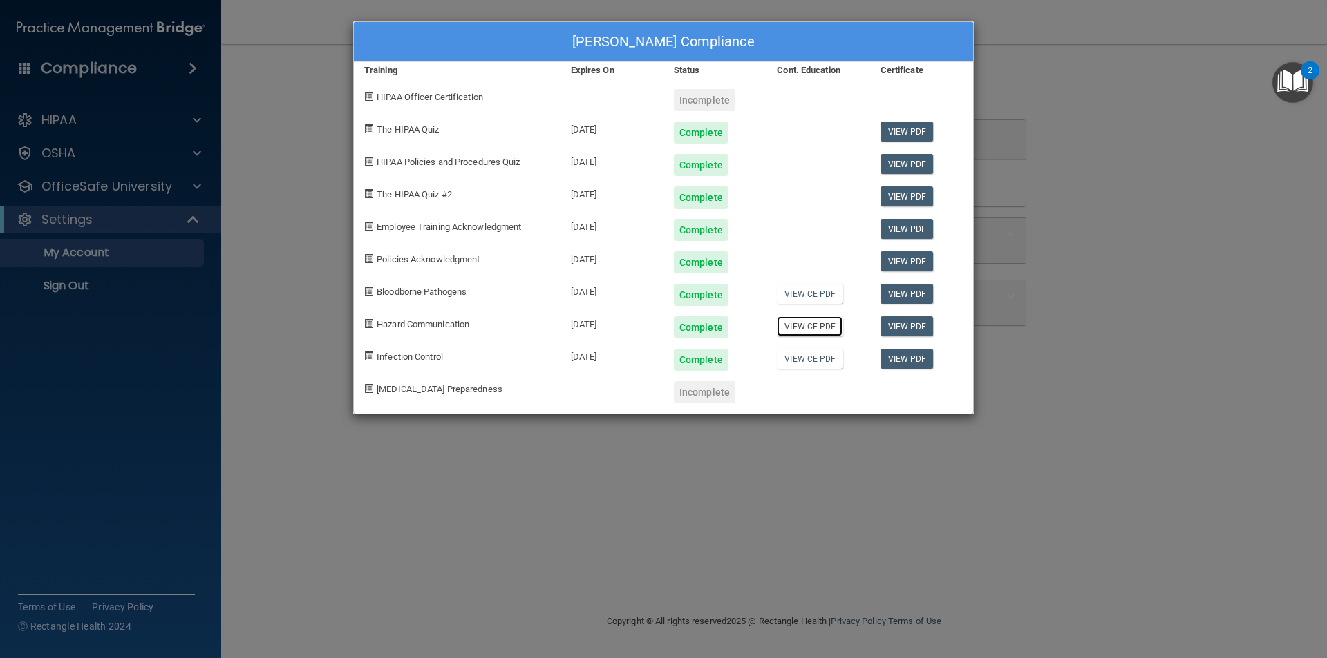
click at [801, 335] on link "View CE PDF" at bounding box center [810, 326] width 66 height 20
click at [813, 326] on link "View CE PDF" at bounding box center [810, 326] width 66 height 20
click at [822, 290] on link "View CE PDF" at bounding box center [810, 294] width 66 height 20
click at [801, 361] on link "View CE PDF" at bounding box center [810, 359] width 66 height 20
